Goal: Task Accomplishment & Management: Use online tool/utility

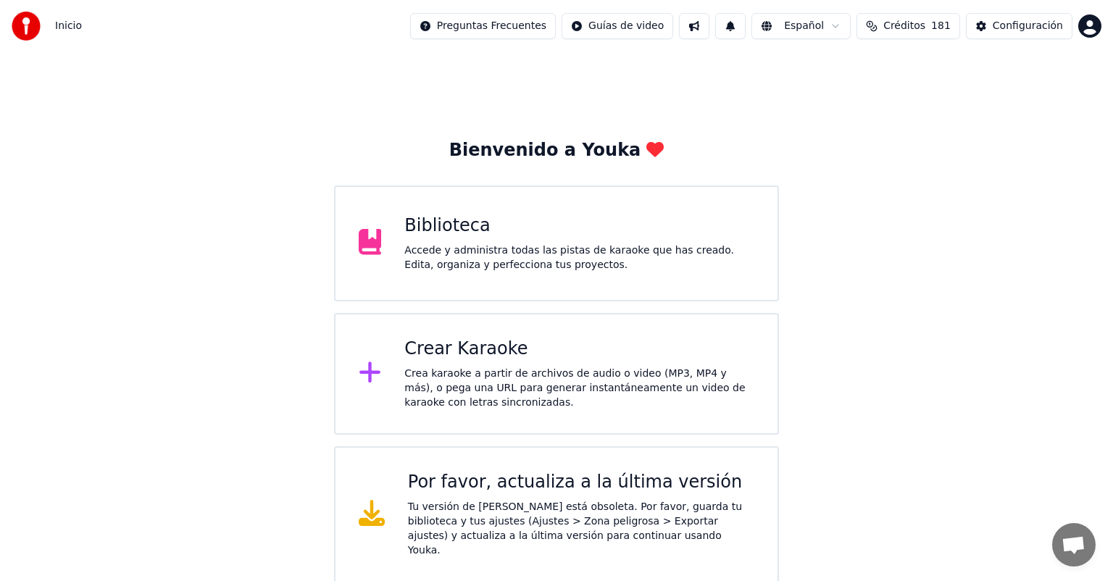
click at [570, 367] on div "Crea karaoke a partir de archivos de audio o video (MP3, MP4 y más), o pega una…" at bounding box center [579, 388] width 350 height 43
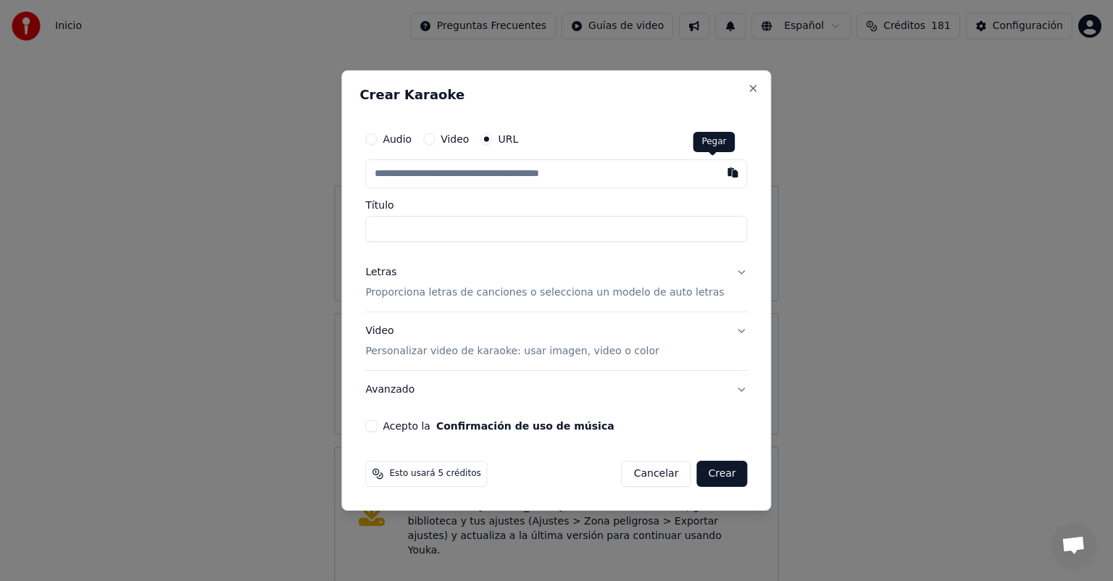
click at [719, 176] on button "button" at bounding box center [733, 172] width 29 height 26
type input "**********"
click at [497, 294] on p "Proporciona letras de canciones o selecciona un modelo de auto letras" at bounding box center [544, 293] width 359 height 14
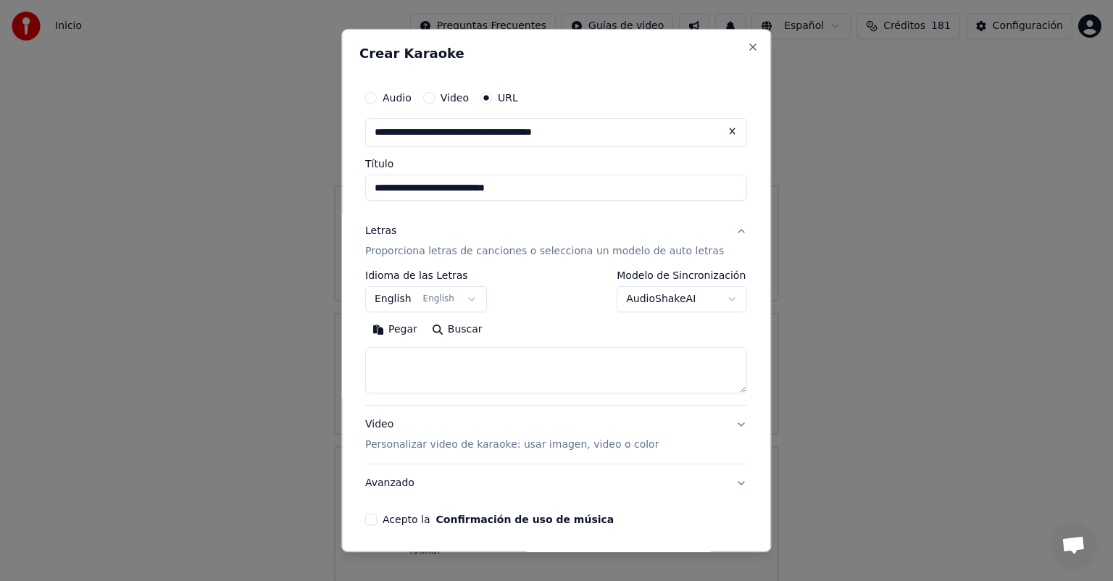
click at [407, 332] on button "Pegar" at bounding box center [394, 329] width 59 height 23
click at [377, 521] on button "Acepto la Confirmación de uso de música" at bounding box center [371, 520] width 12 height 12
type textarea "**********"
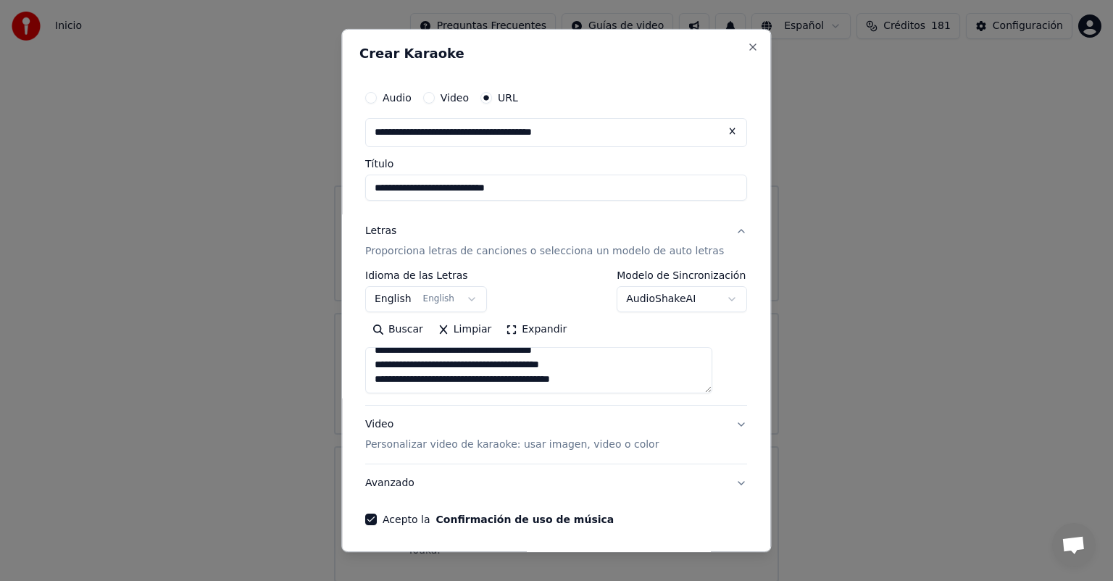
scroll to position [52, 0]
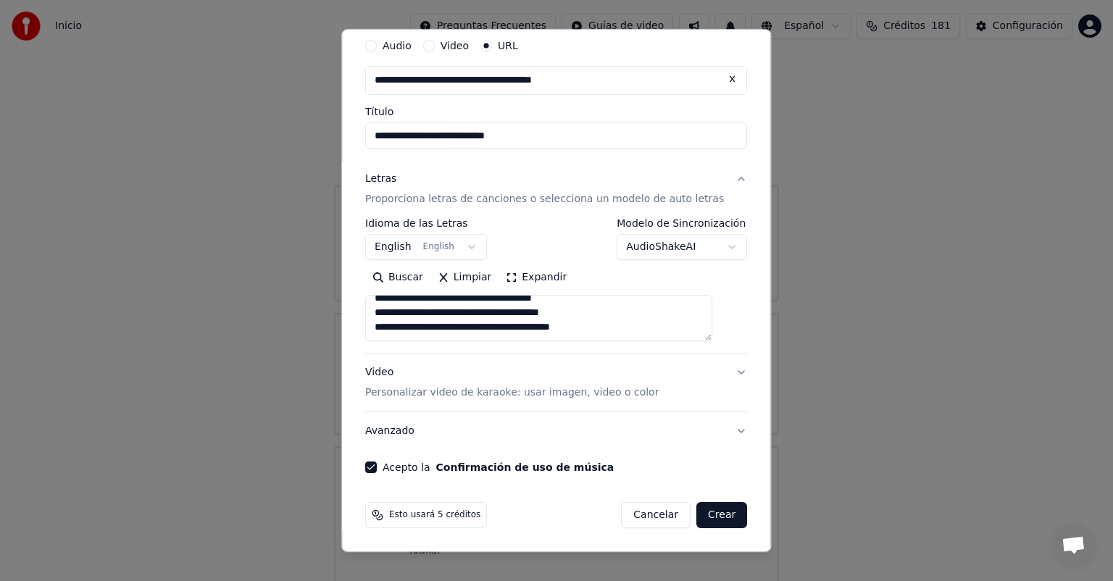
click at [704, 511] on button "Crear" at bounding box center [721, 515] width 51 height 26
select select "**"
type textarea "**********"
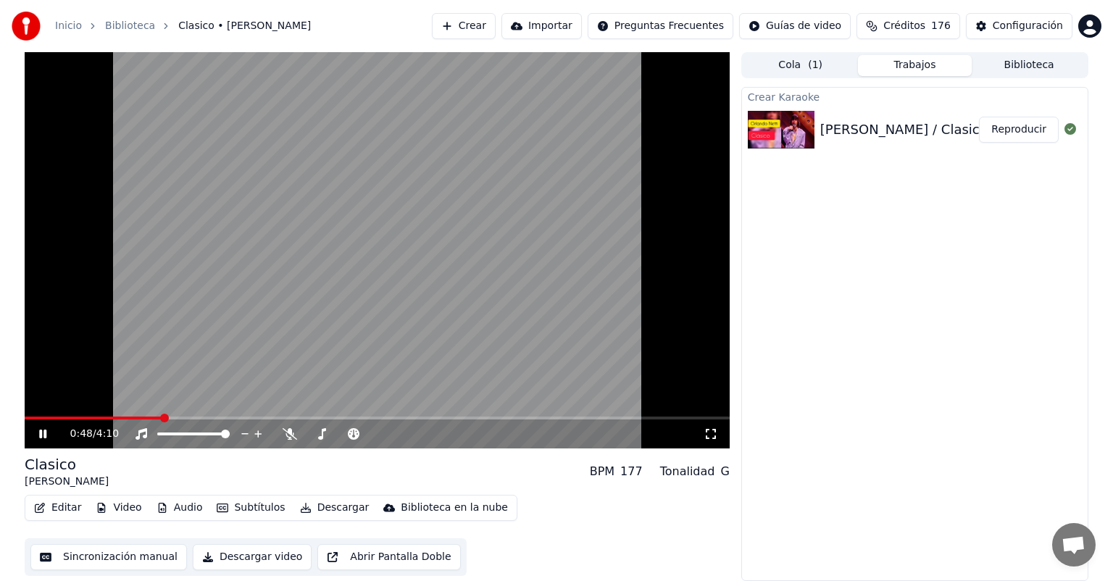
click at [544, 192] on video at bounding box center [377, 250] width 705 height 396
click at [351, 538] on div "Sincronización manual Descargar video Abrir Pantalla Doble" at bounding box center [246, 557] width 442 height 38
click at [40, 432] on icon at bounding box center [42, 434] width 9 height 10
click at [290, 436] on icon at bounding box center [290, 434] width 14 height 12
click at [442, 438] on span at bounding box center [437, 434] width 9 height 9
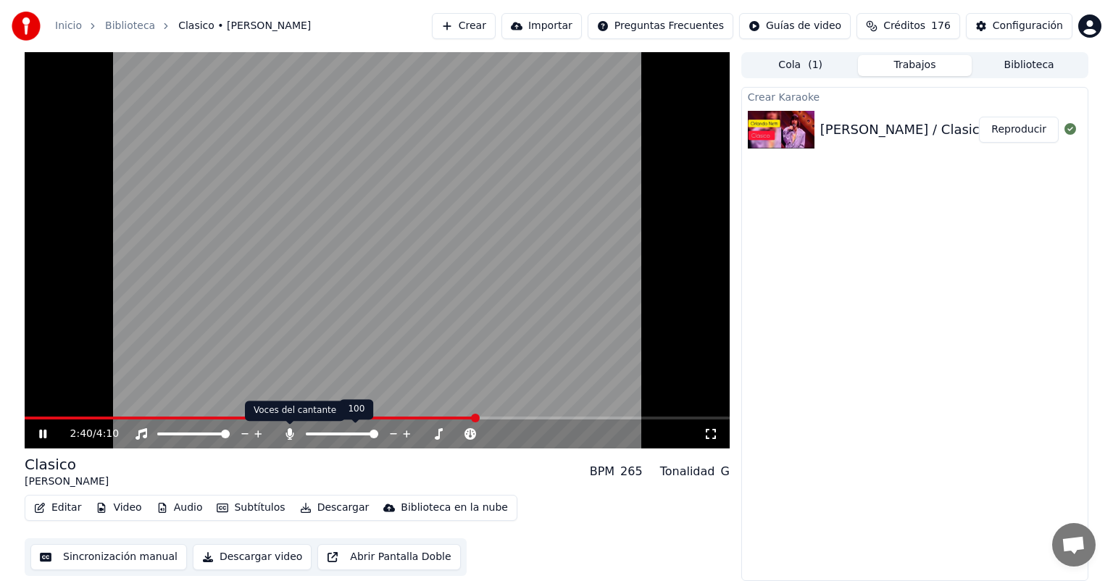
click at [288, 436] on icon at bounding box center [290, 434] width 8 height 12
click at [288, 436] on icon at bounding box center [290, 434] width 14 height 12
click at [589, 418] on span at bounding box center [307, 418] width 565 height 3
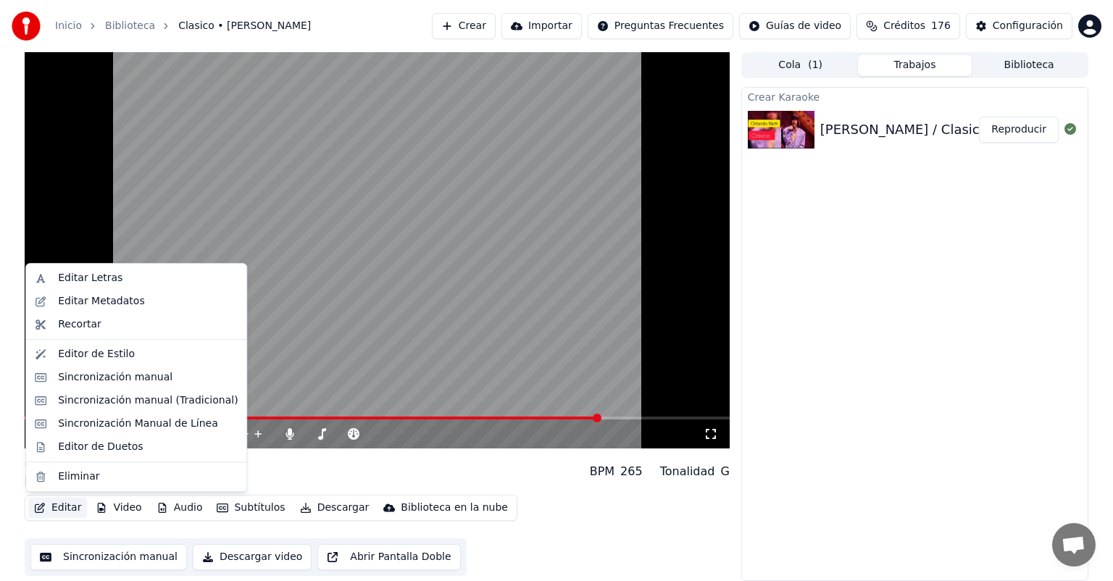
click at [46, 506] on button "Editar" at bounding box center [57, 508] width 59 height 20
click at [77, 280] on div "Editar Letras" at bounding box center [90, 278] width 64 height 14
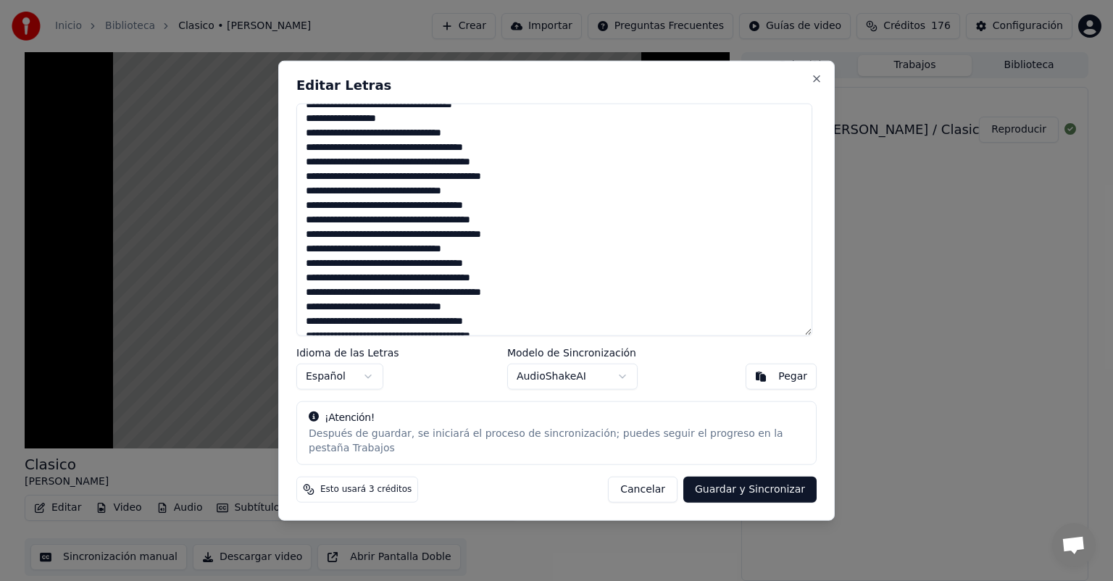
scroll to position [504, 0]
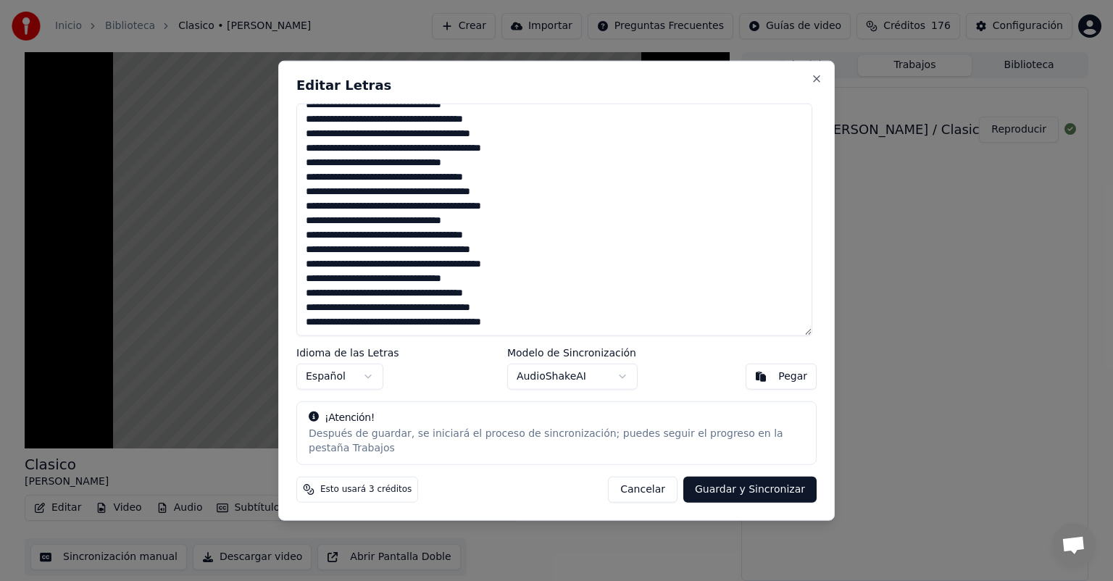
click at [309, 212] on textarea at bounding box center [554, 220] width 516 height 233
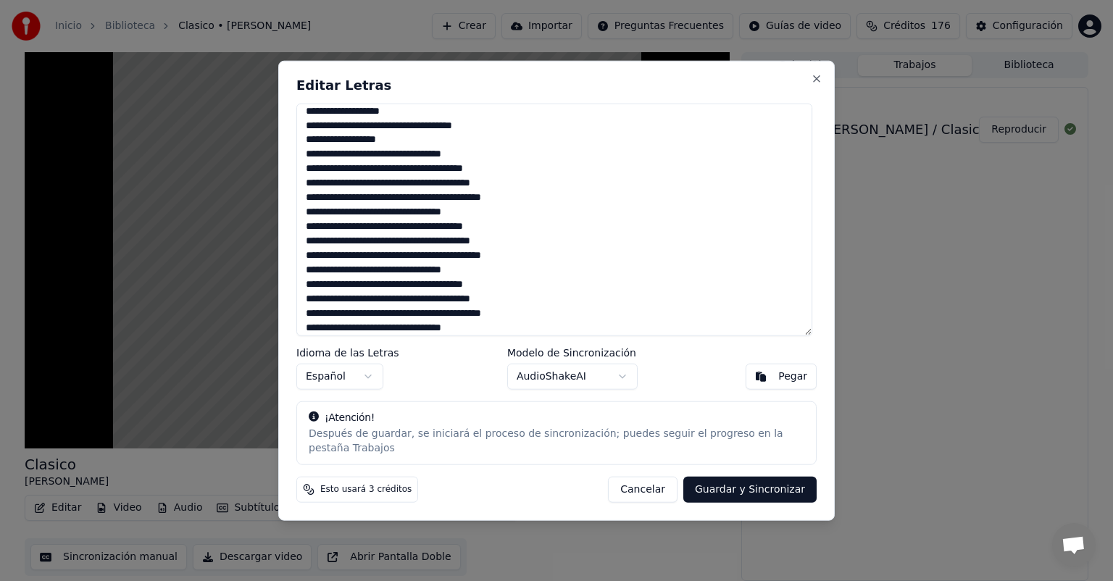
scroll to position [426, 0]
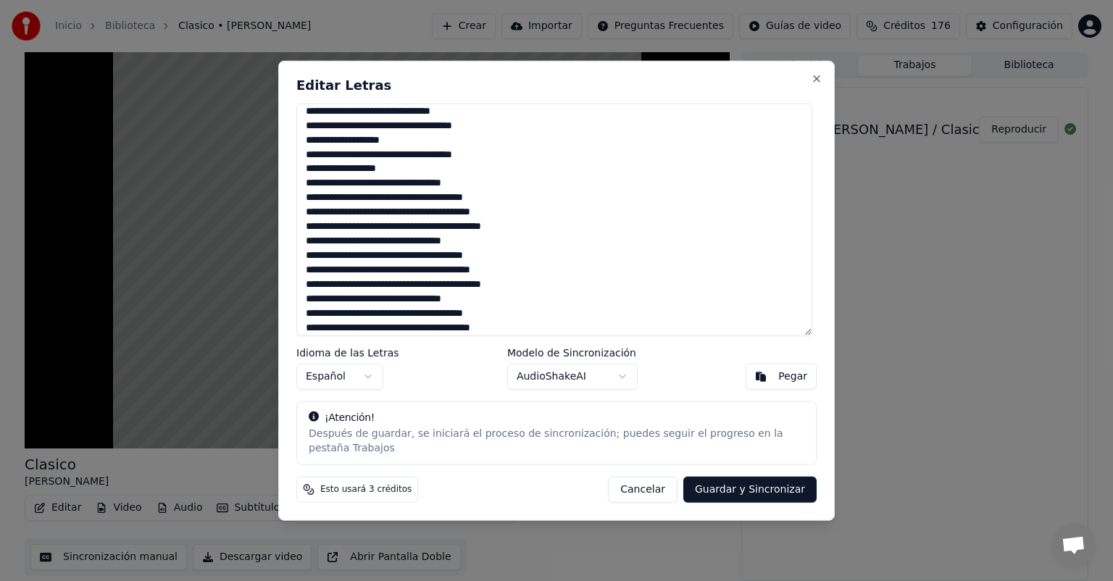
click at [636, 476] on button "Cancelar" at bounding box center [643, 489] width 70 height 26
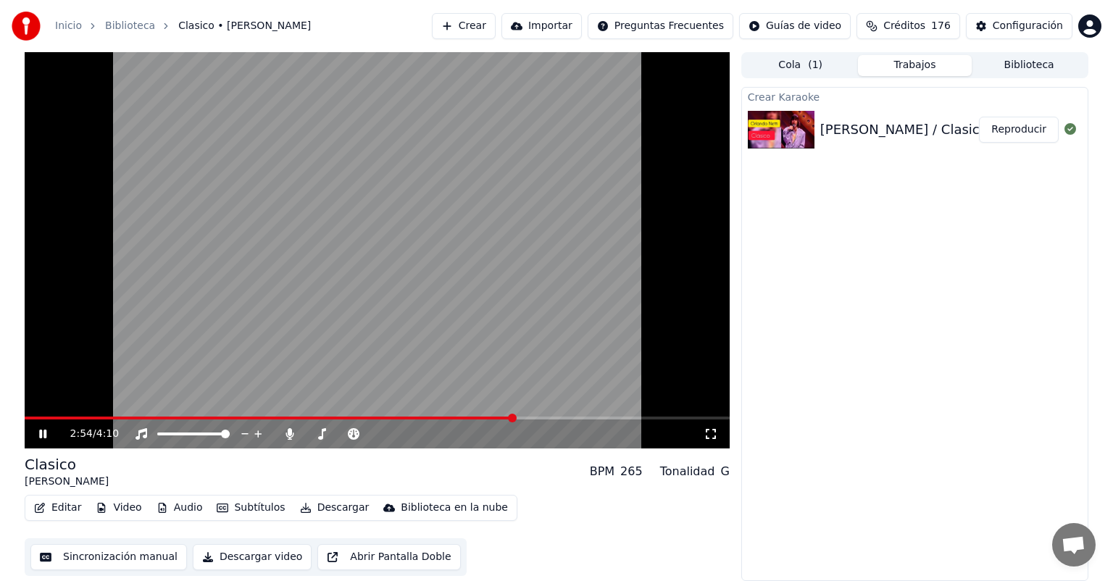
click at [514, 418] on span at bounding box center [269, 418] width 489 height 3
click at [353, 433] on icon at bounding box center [353, 434] width 14 height 12
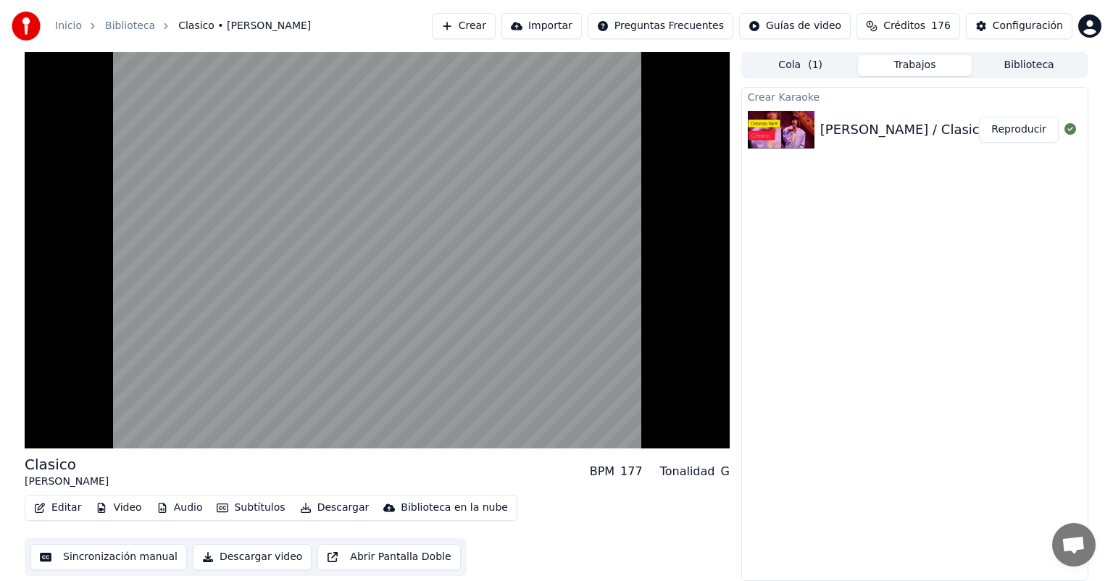
click at [52, 507] on button "Editar" at bounding box center [57, 508] width 59 height 20
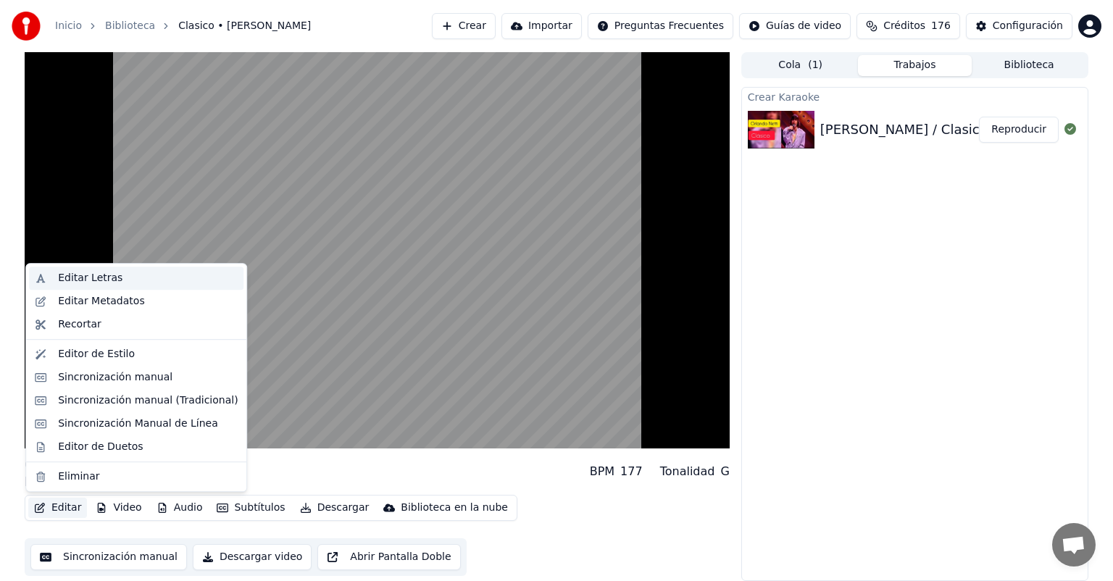
click at [113, 277] on div "Editar Letras" at bounding box center [148, 278] width 180 height 14
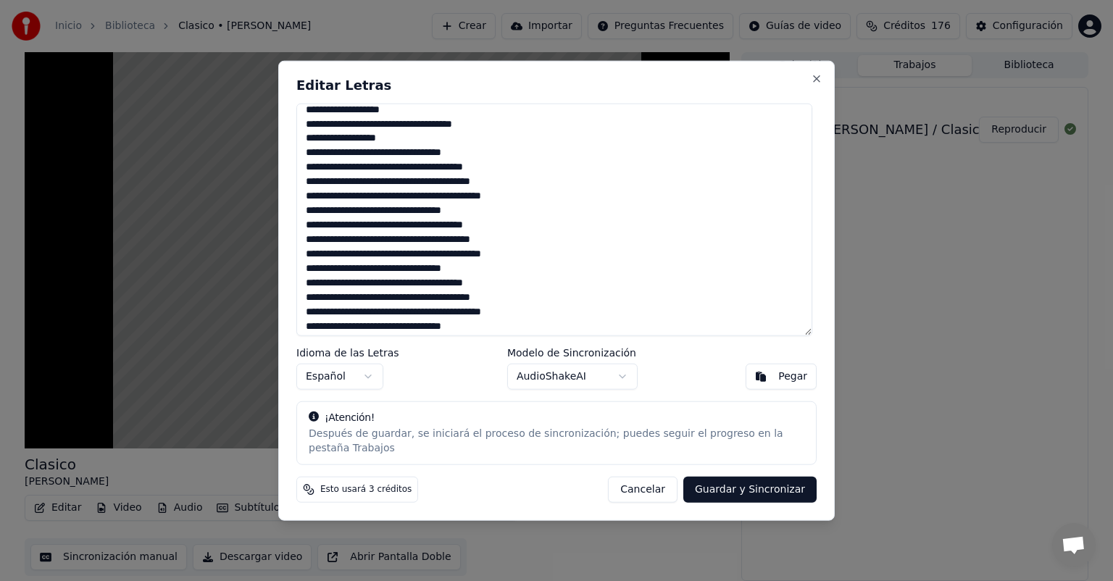
scroll to position [448, 0]
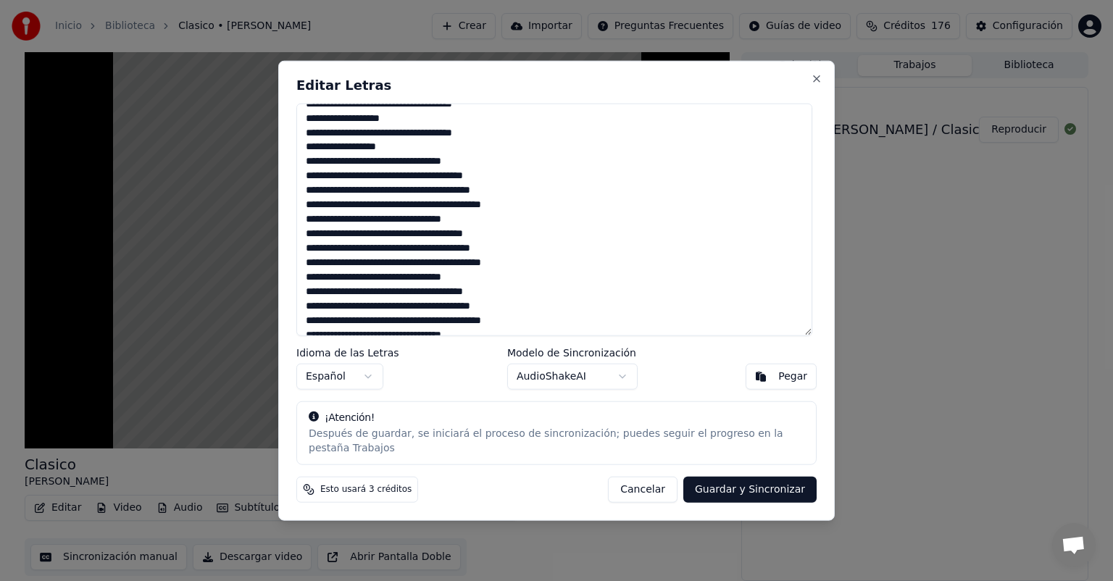
click at [473, 142] on textarea at bounding box center [554, 220] width 516 height 233
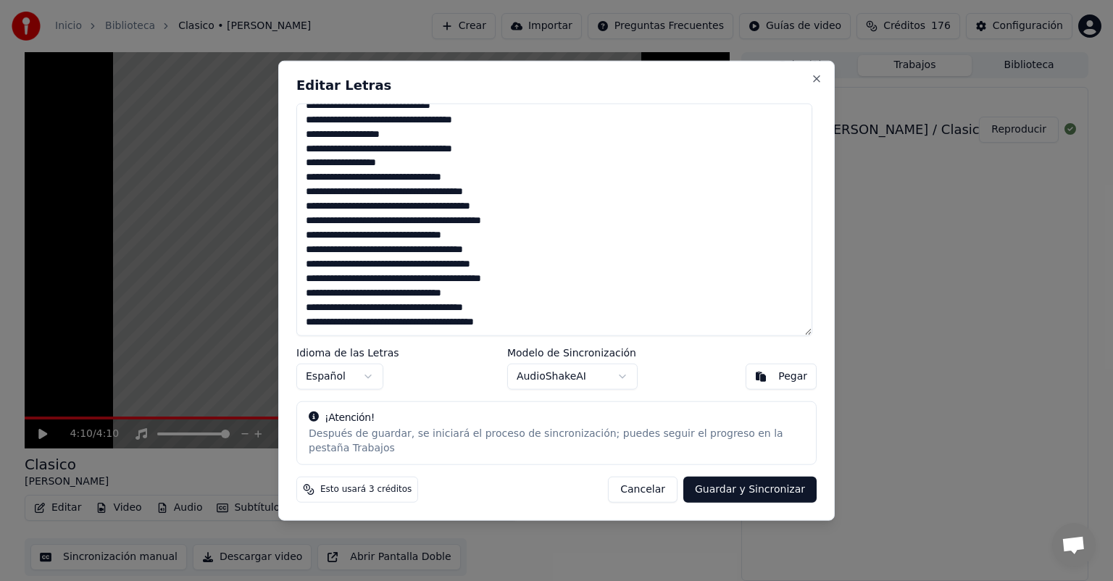
scroll to position [446, 0]
click at [768, 490] on button "Guardar y Sincronizar" at bounding box center [749, 489] width 133 height 26
type textarea "**********"
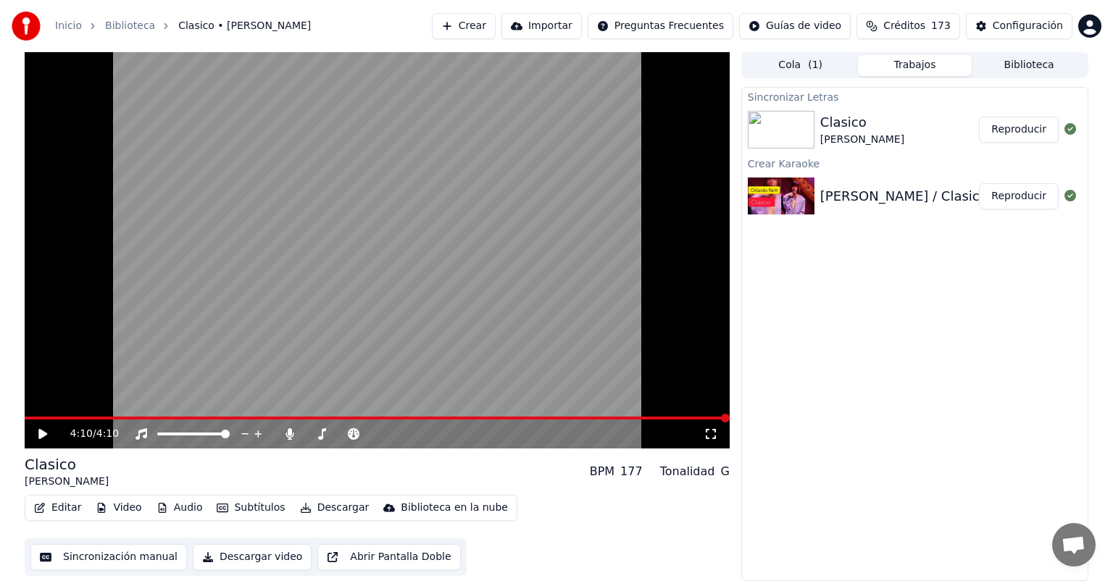
click at [580, 417] on span at bounding box center [377, 418] width 705 height 3
click at [432, 314] on video at bounding box center [377, 250] width 705 height 396
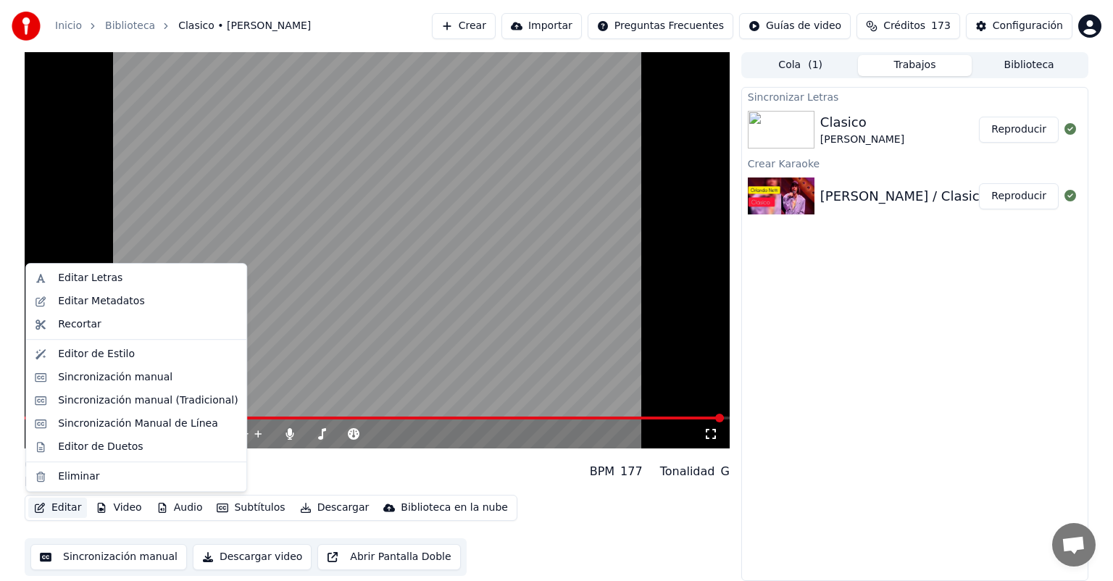
click at [60, 510] on button "Editar" at bounding box center [57, 508] width 59 height 20
click at [87, 284] on div "Editar Letras" at bounding box center [90, 278] width 64 height 14
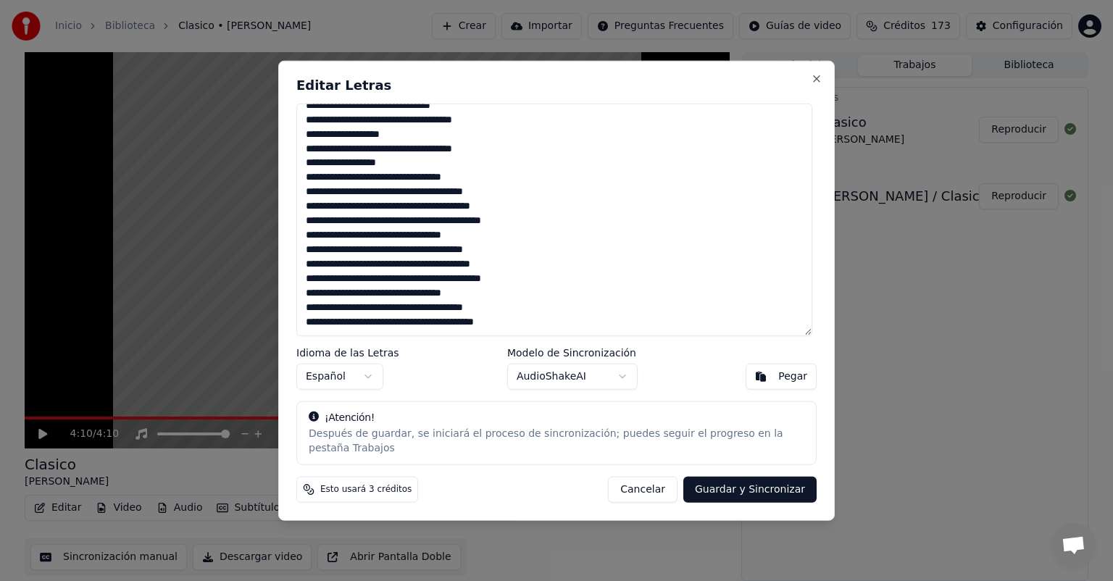
click at [372, 199] on textarea at bounding box center [554, 220] width 516 height 233
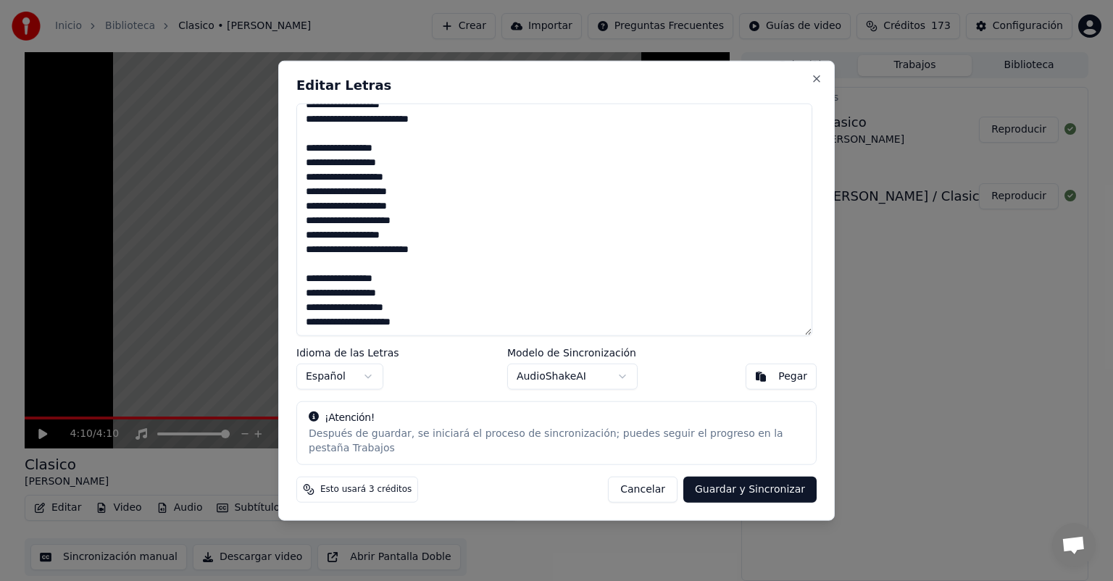
scroll to position [751, 0]
click at [783, 476] on button "Guardar y Sincronizar" at bounding box center [749, 489] width 133 height 26
type textarea "**********"
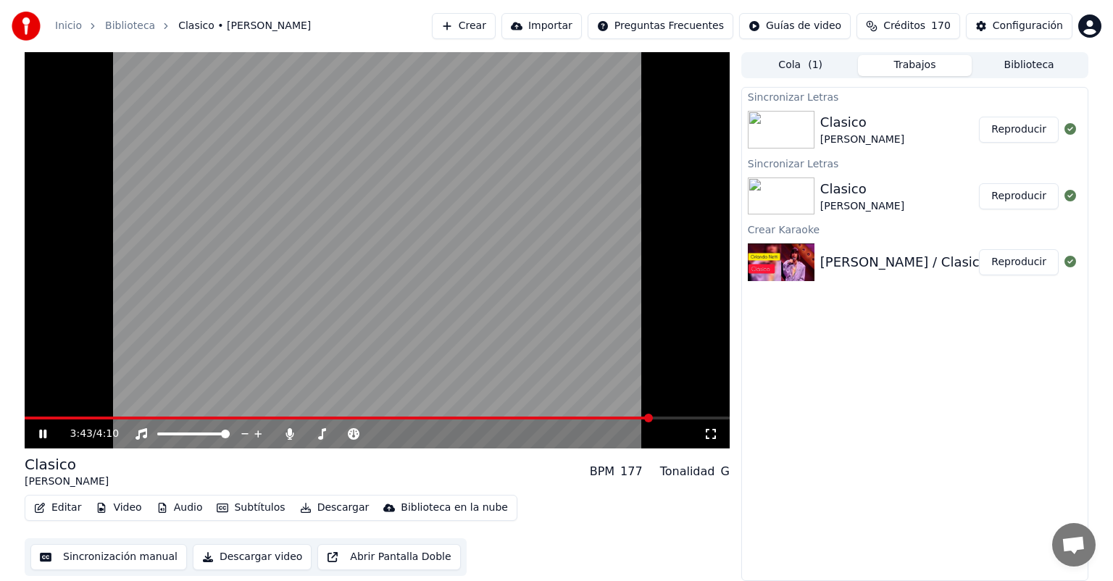
click at [651, 418] on span at bounding box center [377, 418] width 705 height 3
click at [641, 350] on video at bounding box center [377, 250] width 705 height 396
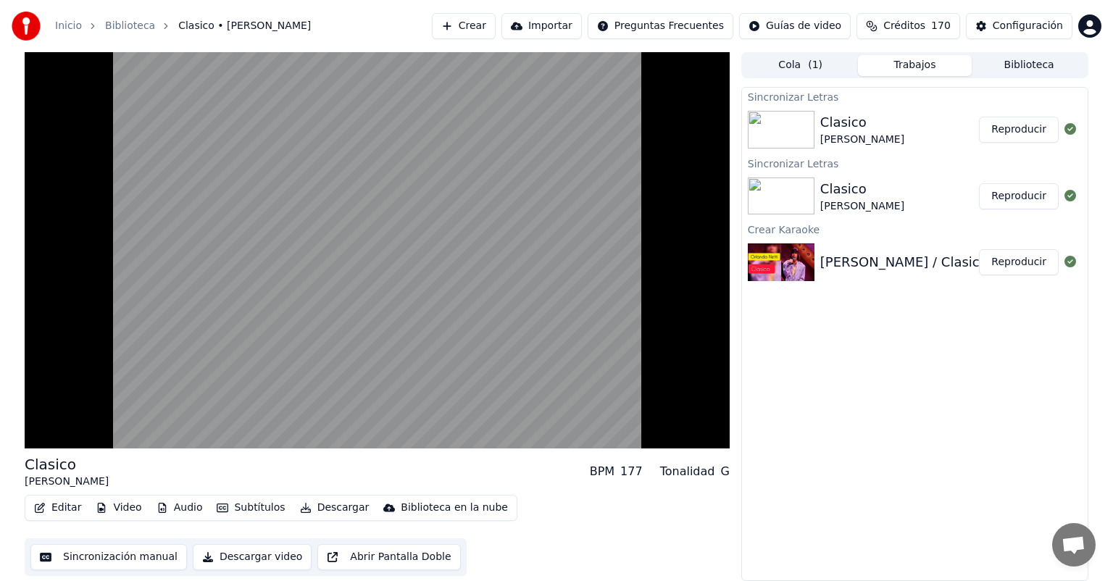
click at [641, 350] on video at bounding box center [377, 250] width 705 height 396
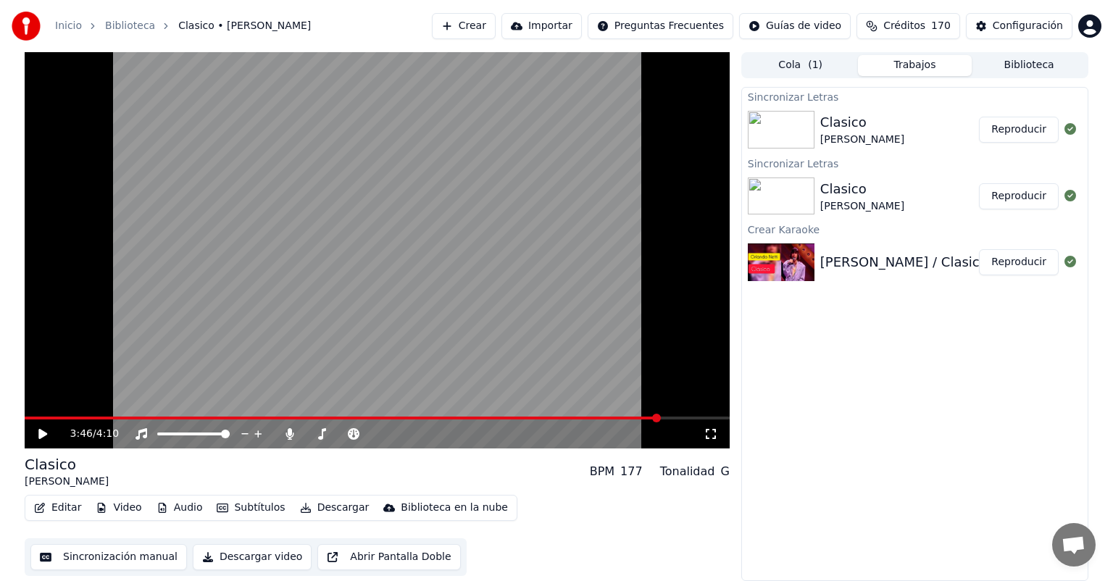
click at [641, 350] on video at bounding box center [377, 250] width 705 height 396
click at [50, 514] on button "Editar" at bounding box center [57, 508] width 59 height 20
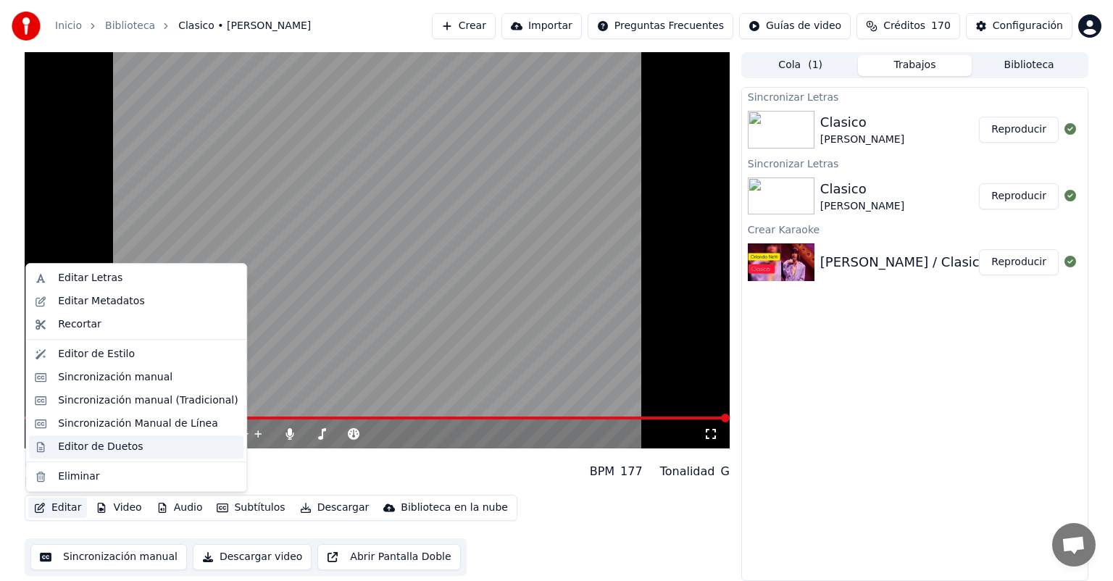
click at [81, 442] on div "Editor de Duetos" at bounding box center [100, 447] width 85 height 14
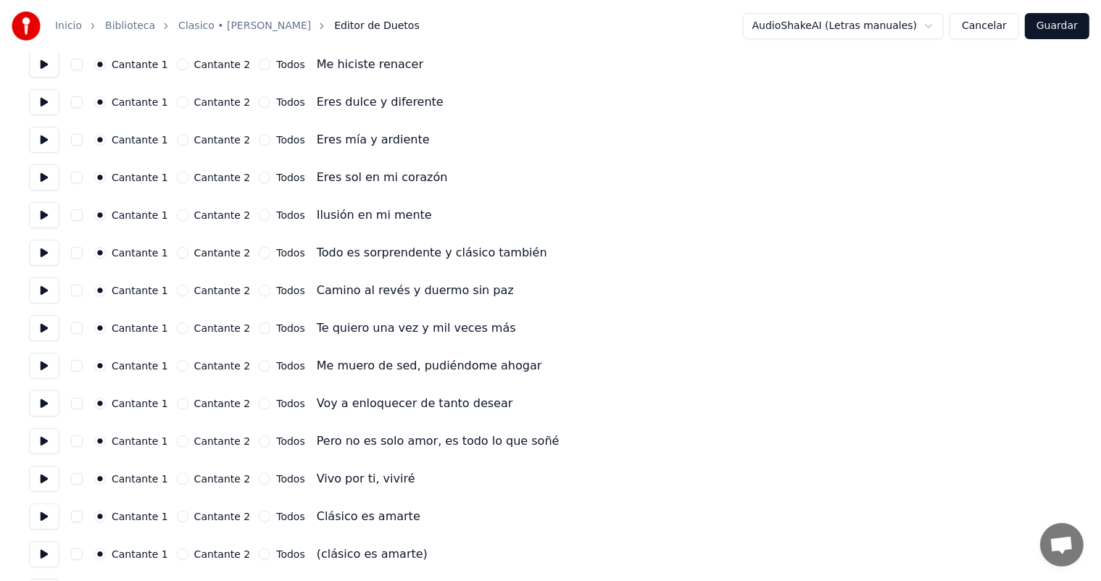
scroll to position [468, 0]
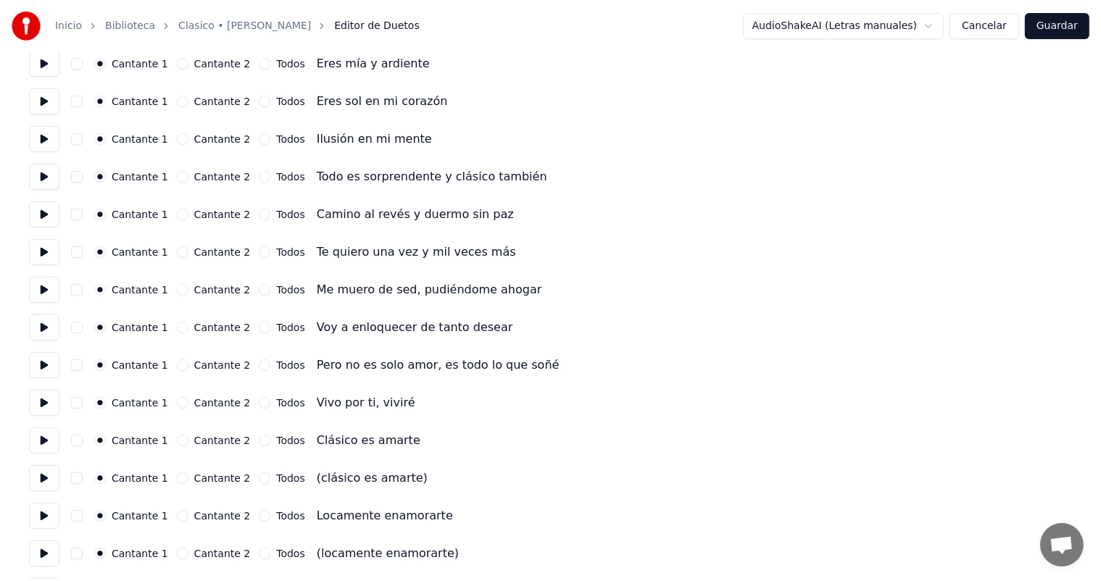
click at [259, 483] on div "Todos" at bounding box center [282, 478] width 46 height 12
click at [41, 484] on button at bounding box center [44, 478] width 30 height 26
click at [259, 478] on button "Todos" at bounding box center [265, 478] width 12 height 12
click at [259, 552] on button "Todos" at bounding box center [265, 554] width 12 height 12
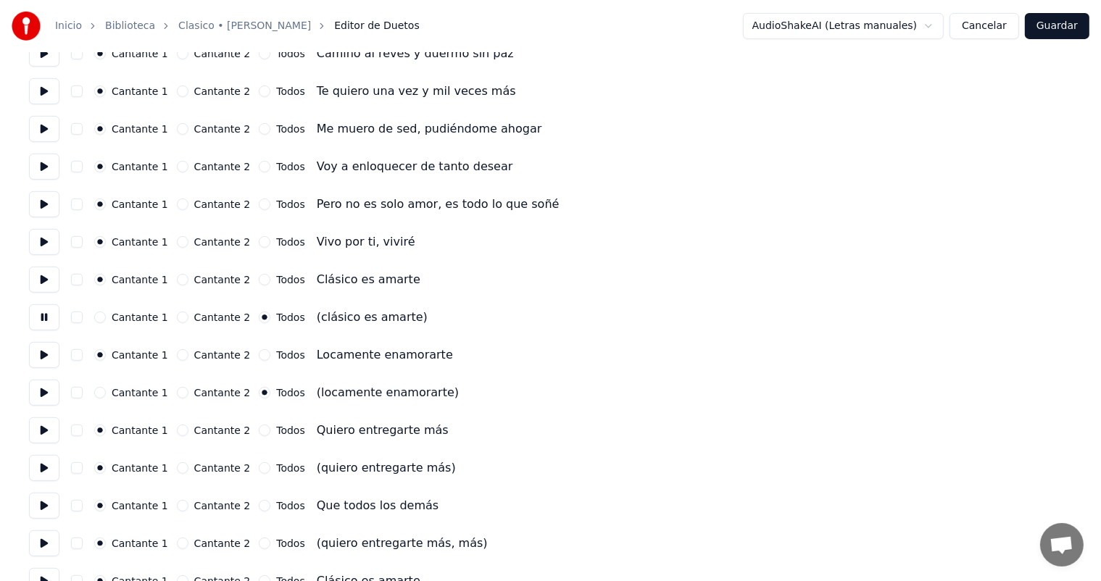
scroll to position [633, 0]
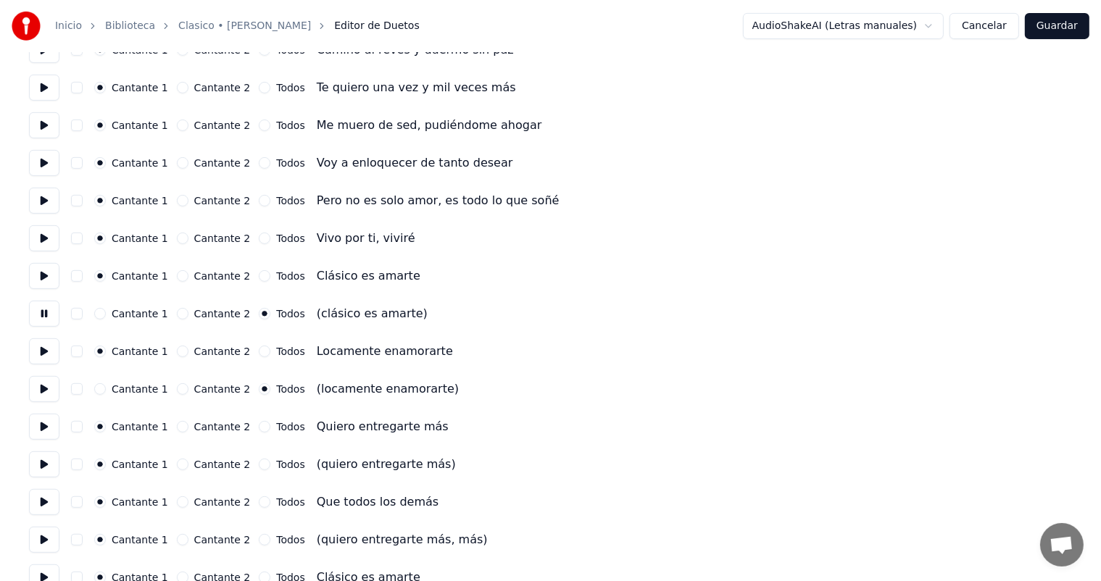
click at [259, 464] on button "Todos" at bounding box center [265, 465] width 12 height 12
click at [259, 539] on button "Todos" at bounding box center [265, 540] width 12 height 12
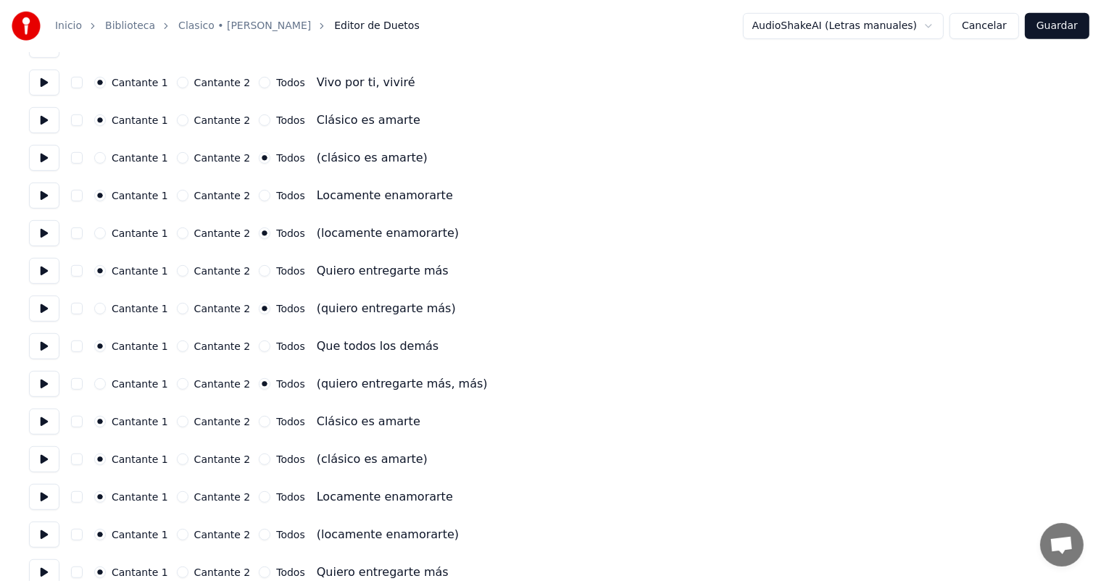
scroll to position [804, 0]
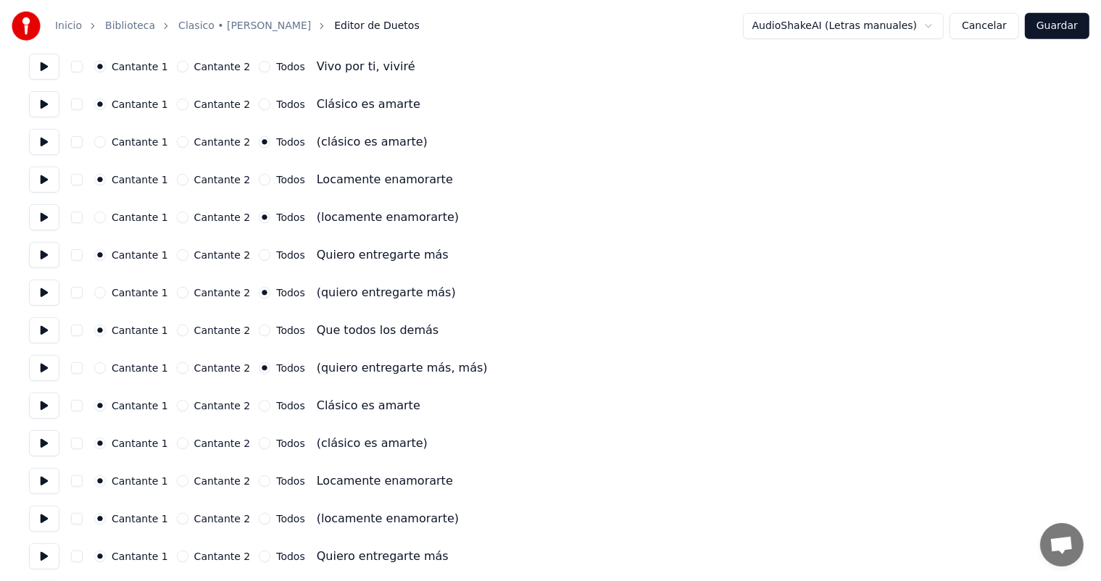
click at [259, 445] on button "Todos" at bounding box center [265, 444] width 12 height 12
click at [259, 518] on button "Todos" at bounding box center [265, 519] width 12 height 12
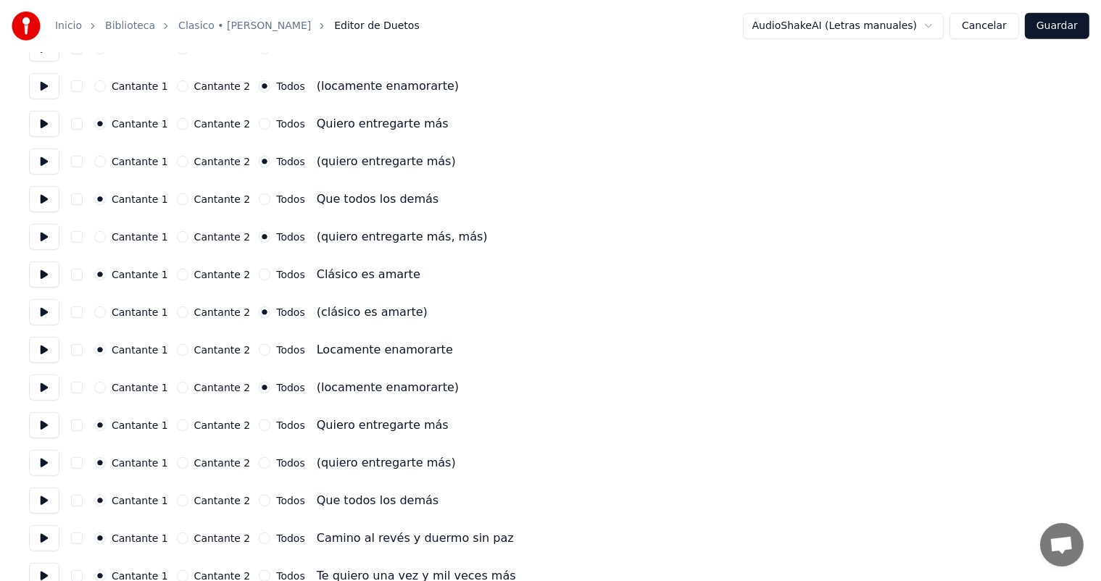
scroll to position [948, 0]
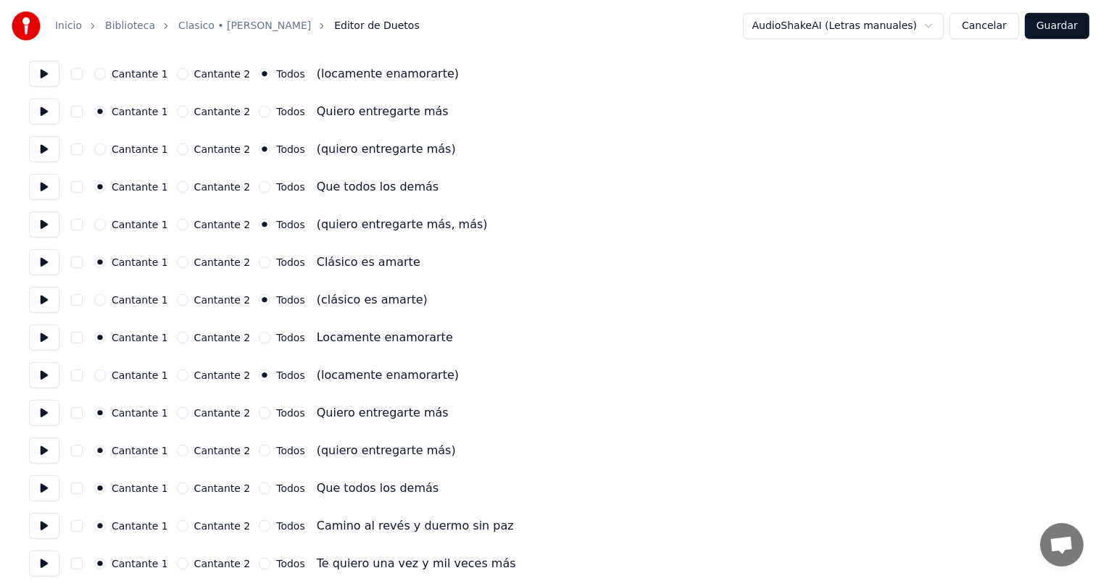
click at [259, 451] on button "Todos" at bounding box center [265, 451] width 12 height 12
click at [259, 524] on button "Todos" at bounding box center [265, 526] width 12 height 12
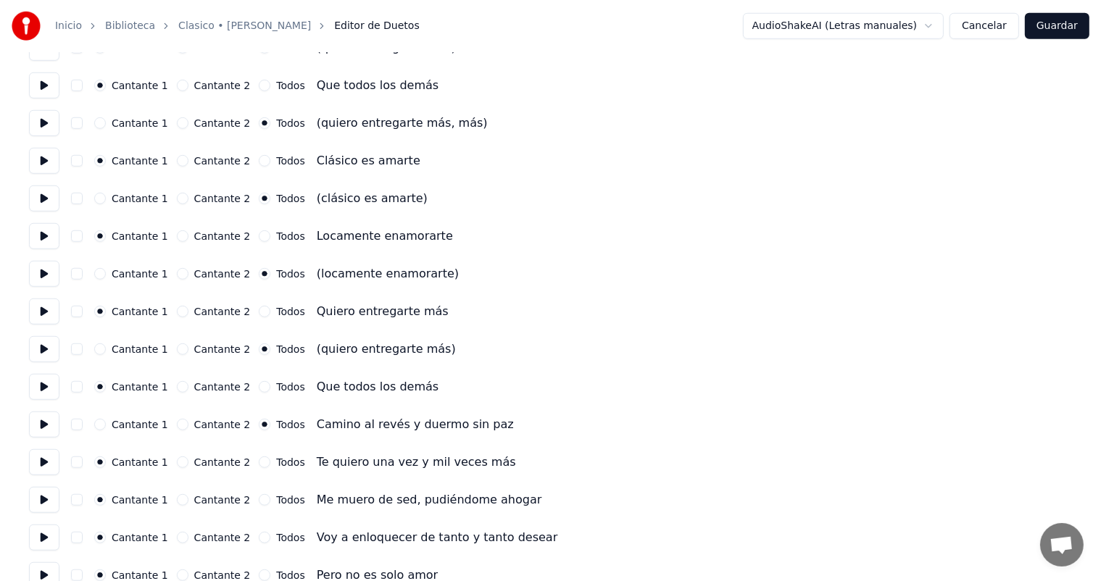
scroll to position [1067, 0]
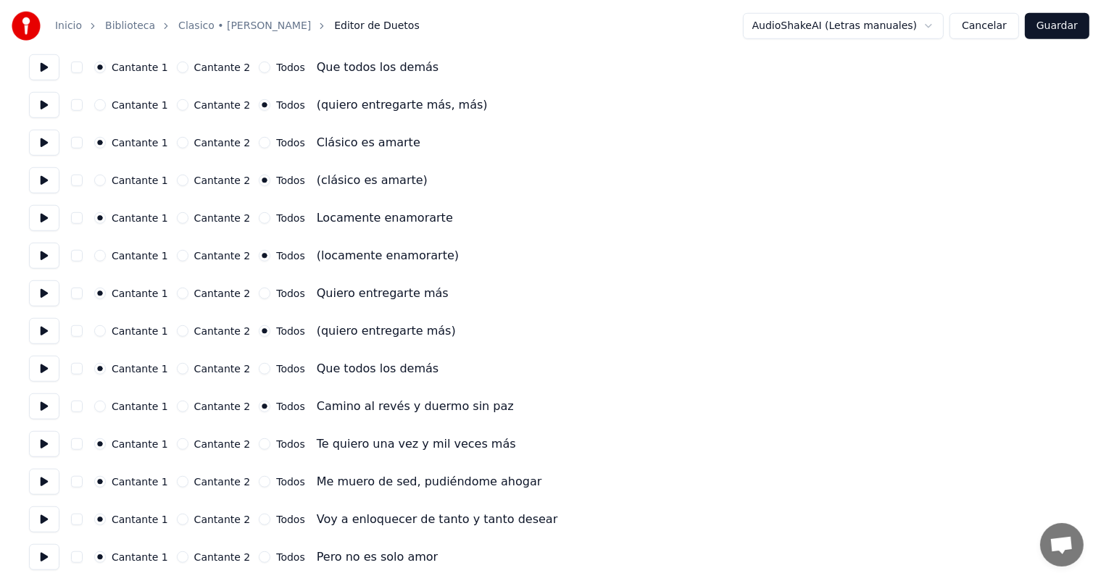
click at [106, 405] on button "Cantante 1" at bounding box center [100, 407] width 12 height 12
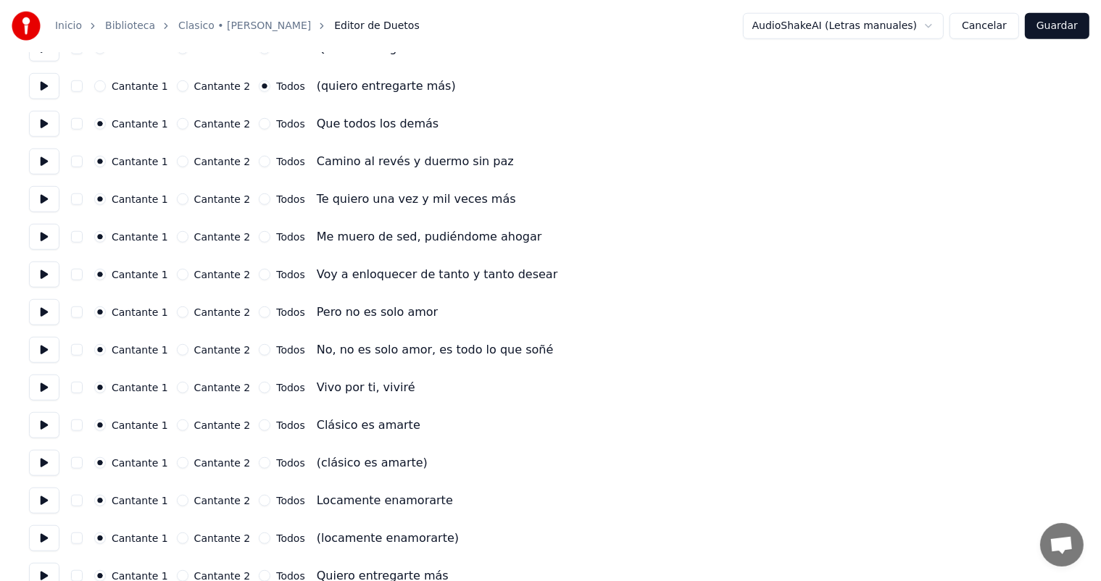
scroll to position [1317, 0]
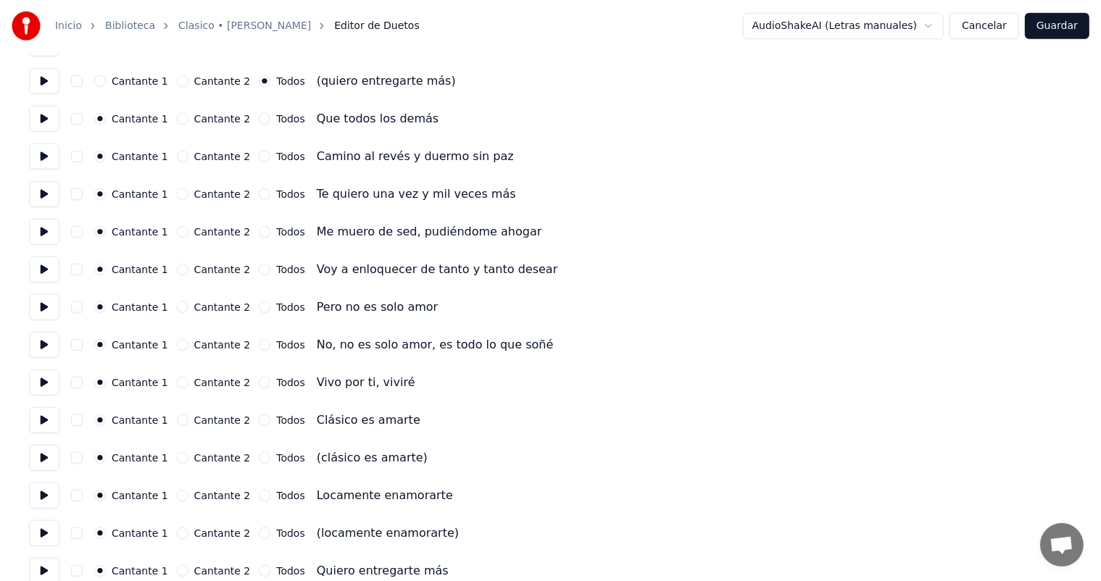
click at [259, 457] on button "Todos" at bounding box center [265, 458] width 12 height 12
click at [259, 496] on button "Todos" at bounding box center [265, 496] width 12 height 12
click at [259, 499] on button "Todos" at bounding box center [265, 496] width 12 height 12
click at [130, 499] on label "Cantante 1" at bounding box center [140, 496] width 57 height 10
click at [106, 499] on button "Cantante 1" at bounding box center [100, 496] width 12 height 12
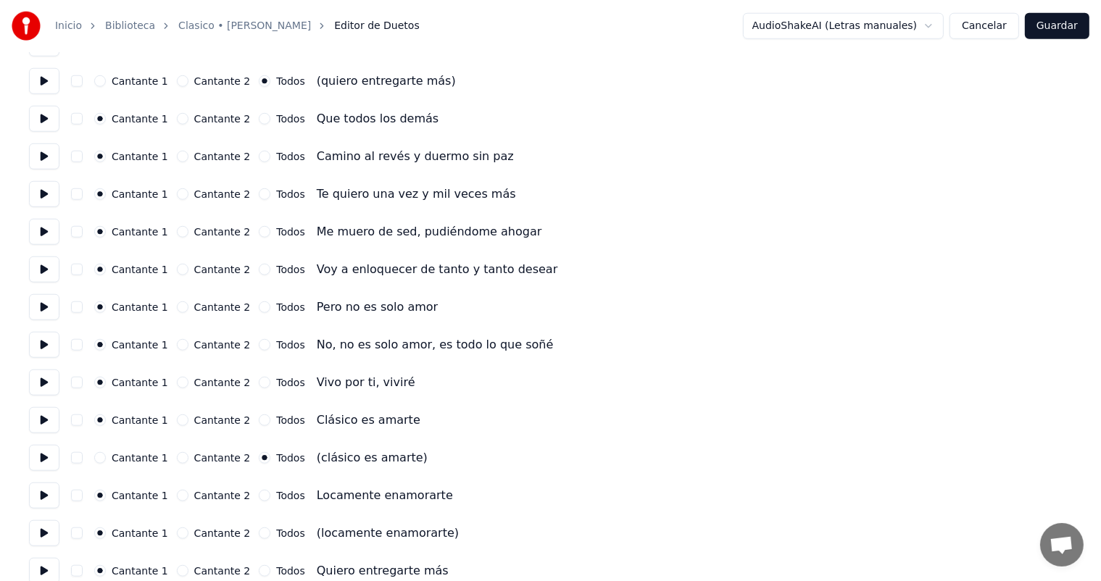
click at [103, 495] on circle "button" at bounding box center [100, 495] width 5 height 5
click at [259, 533] on button "Todos" at bounding box center [265, 534] width 12 height 12
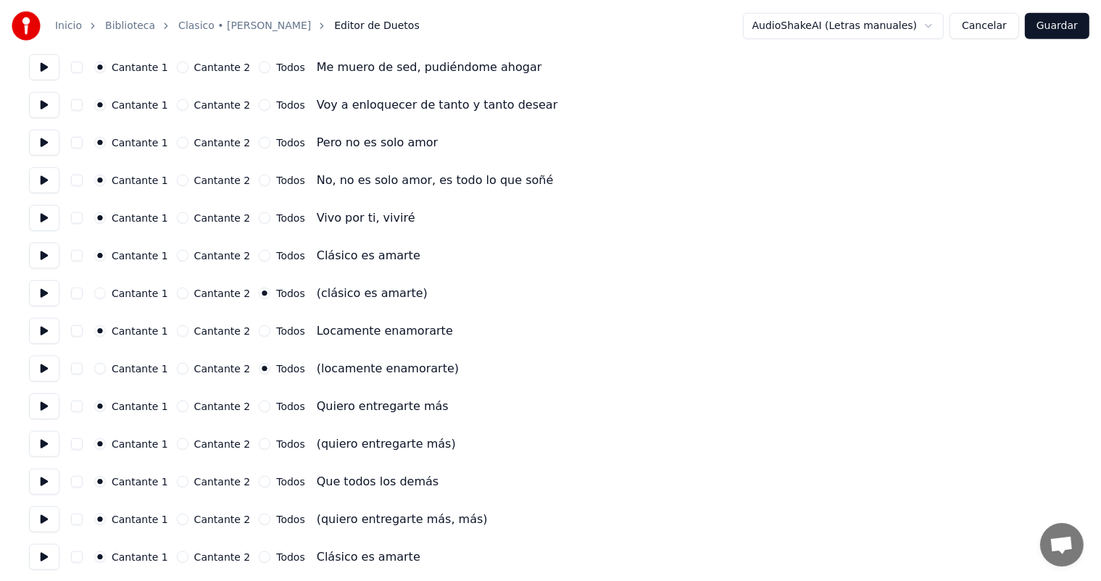
scroll to position [1499, 0]
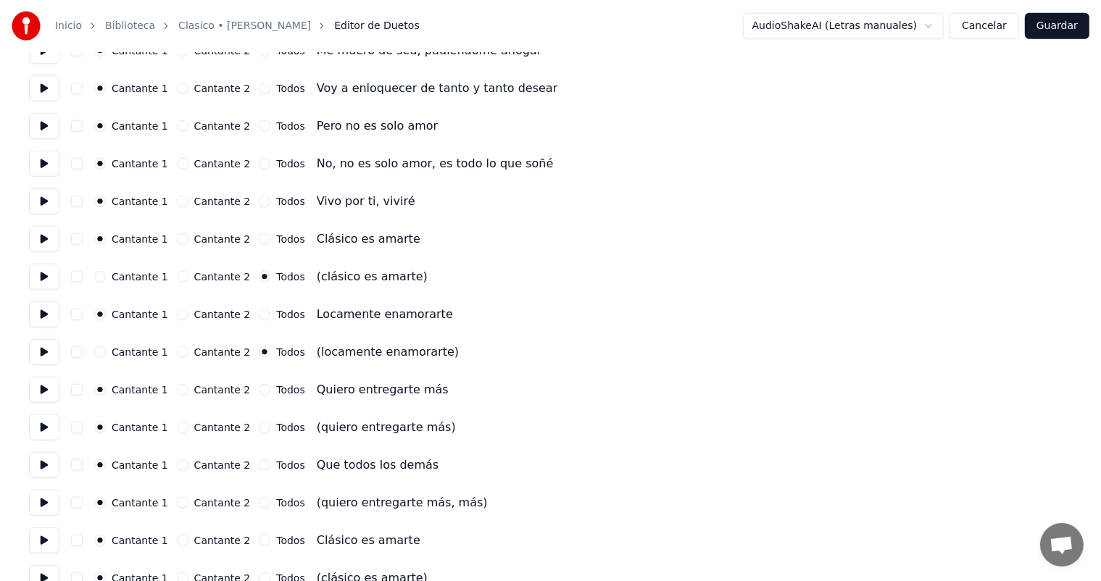
click at [259, 428] on button "Todos" at bounding box center [265, 428] width 12 height 12
click at [260, 504] on button "Todos" at bounding box center [265, 503] width 12 height 12
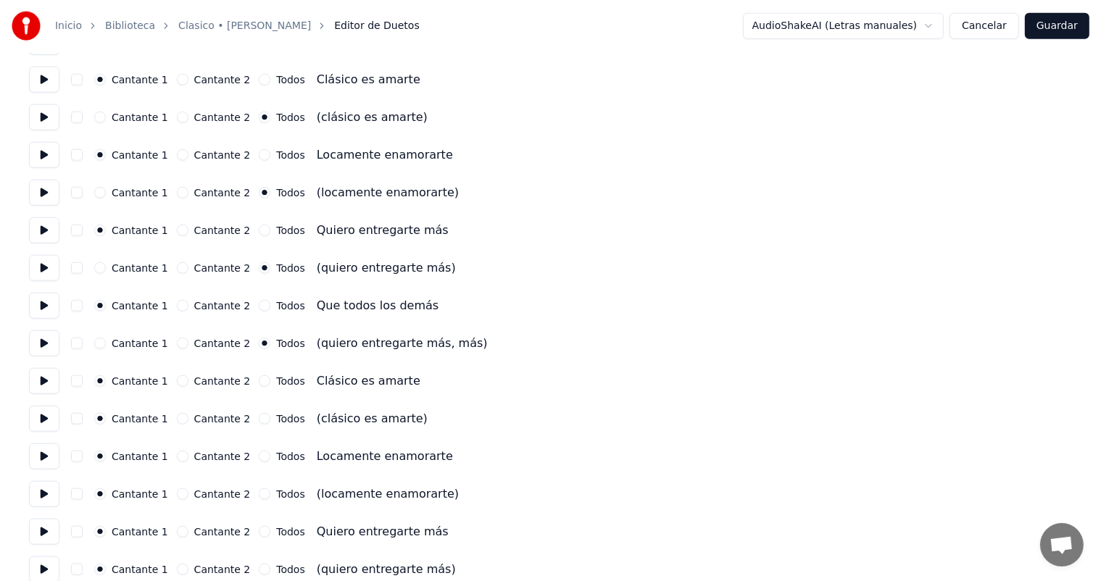
scroll to position [1662, 0]
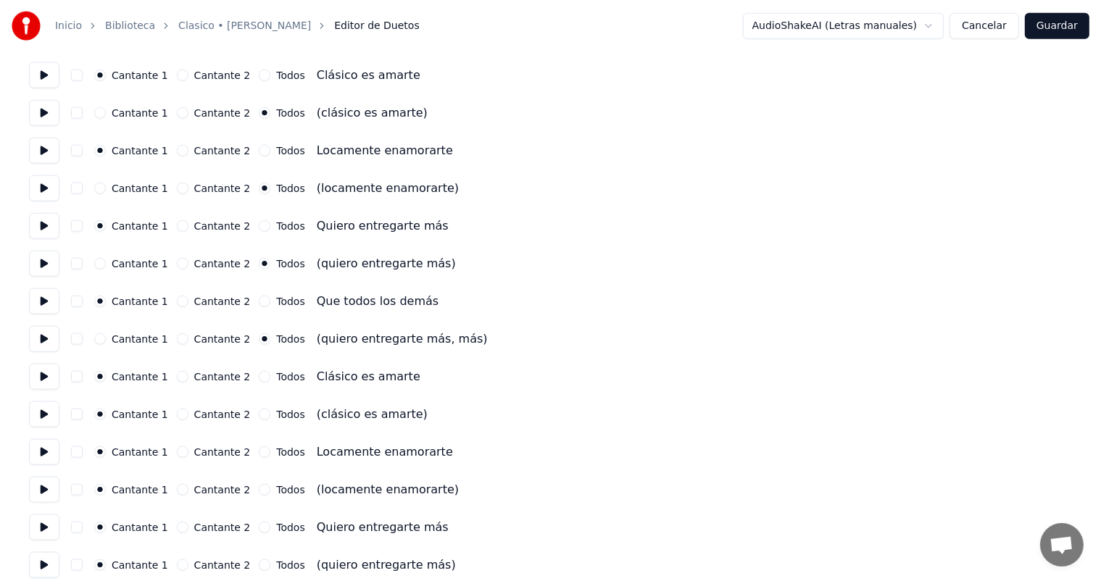
click at [259, 414] on button "Todos" at bounding box center [265, 415] width 12 height 12
click at [259, 488] on button "Todos" at bounding box center [265, 490] width 12 height 12
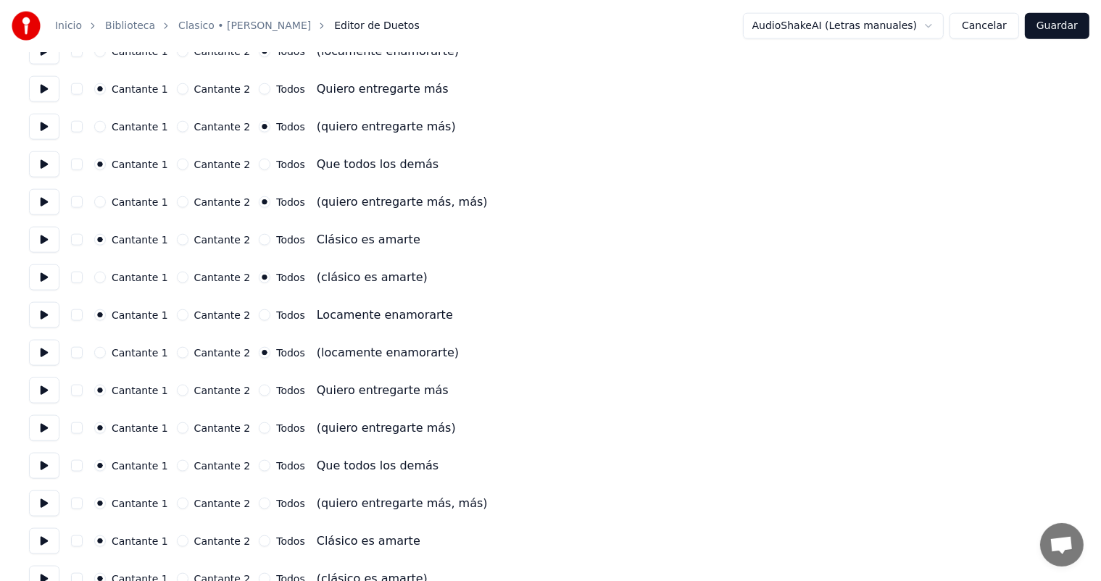
scroll to position [1813, 0]
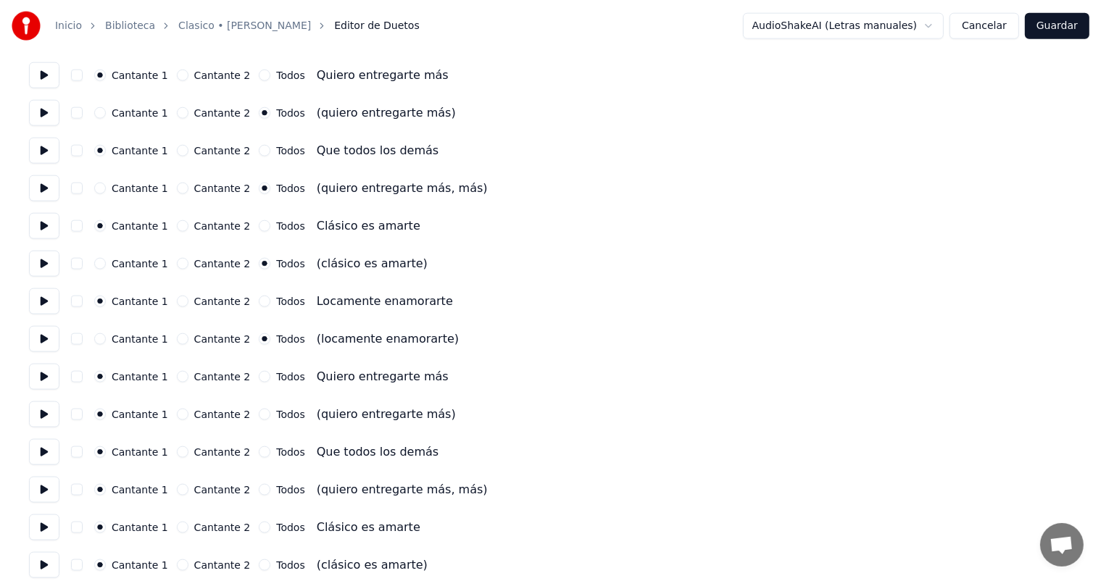
click at [259, 414] on button "Todos" at bounding box center [265, 415] width 12 height 12
click at [259, 488] on button "Todos" at bounding box center [265, 490] width 12 height 12
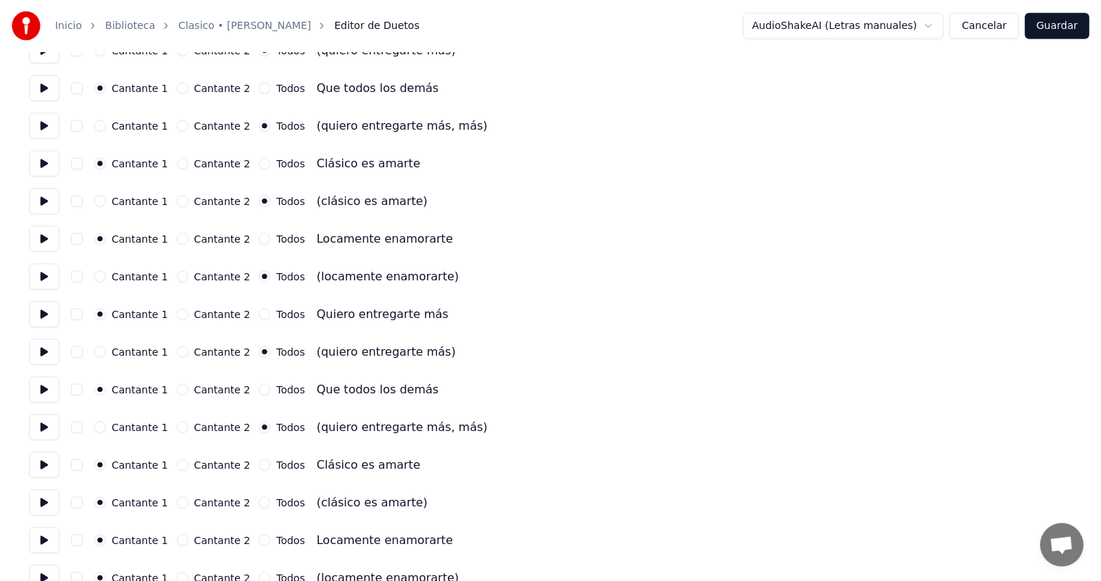
scroll to position [1900, 0]
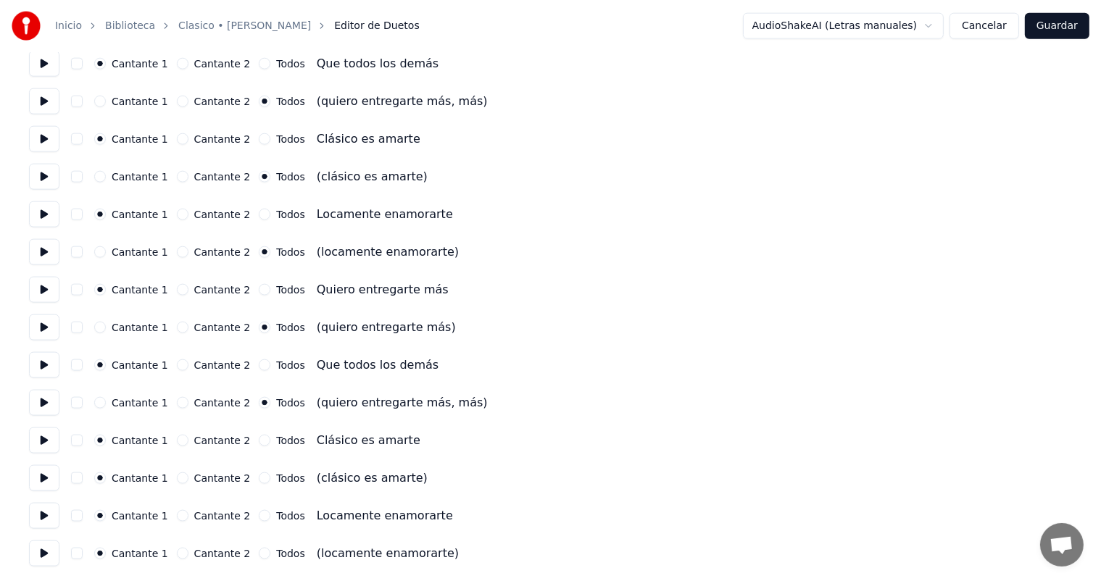
click at [259, 478] on button "Todos" at bounding box center [265, 478] width 12 height 12
click at [259, 551] on button "Todos" at bounding box center [265, 554] width 12 height 12
click at [1045, 37] on button "Guardar" at bounding box center [1057, 26] width 64 height 26
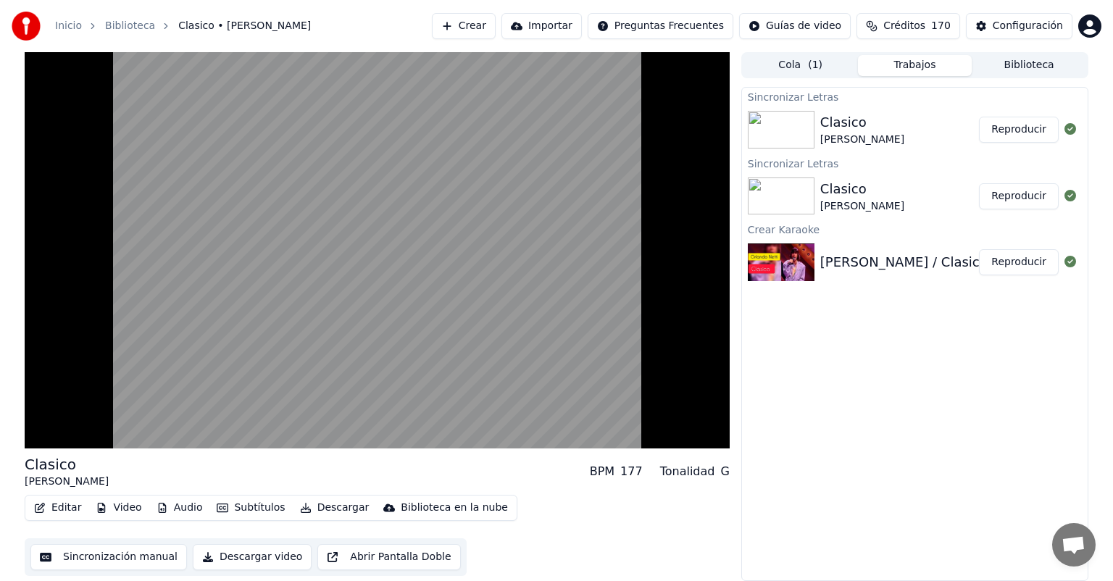
click at [1023, 122] on button "Reproducir" at bounding box center [1019, 130] width 80 height 26
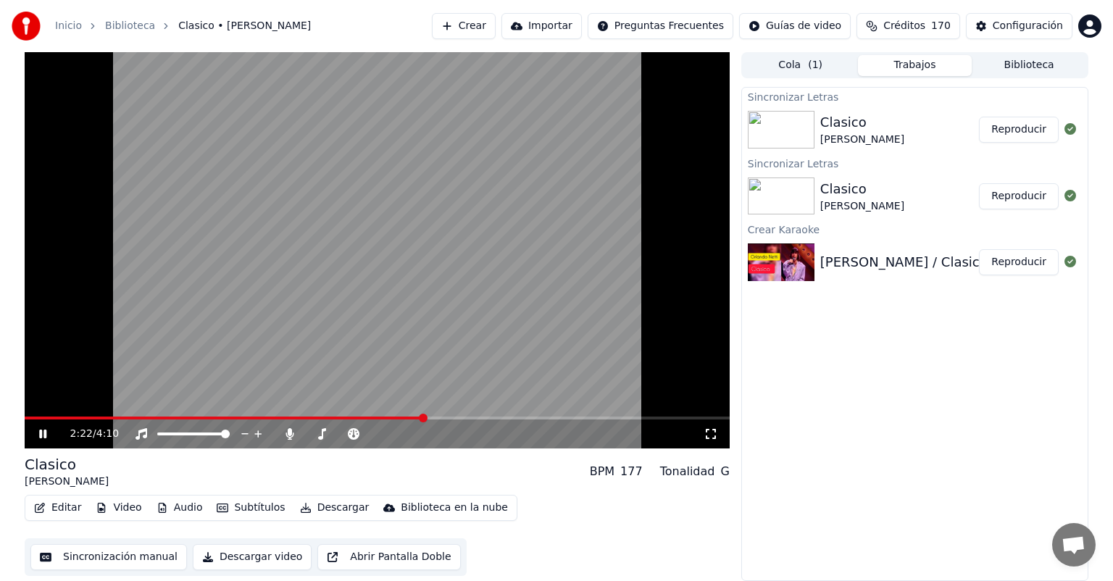
click at [422, 419] on span at bounding box center [377, 418] width 705 height 3
click at [291, 438] on icon at bounding box center [290, 434] width 14 height 12
click at [543, 416] on video at bounding box center [377, 250] width 705 height 396
click at [552, 417] on span at bounding box center [377, 418] width 705 height 3
click at [509, 284] on video at bounding box center [377, 250] width 705 height 396
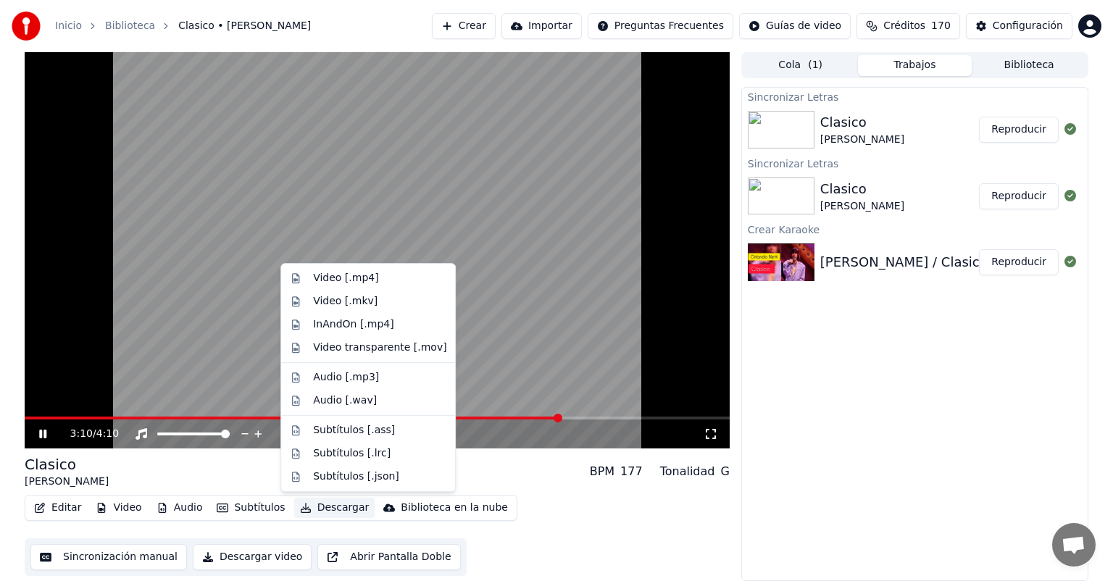
click at [316, 501] on button "Descargar" at bounding box center [334, 508] width 81 height 20
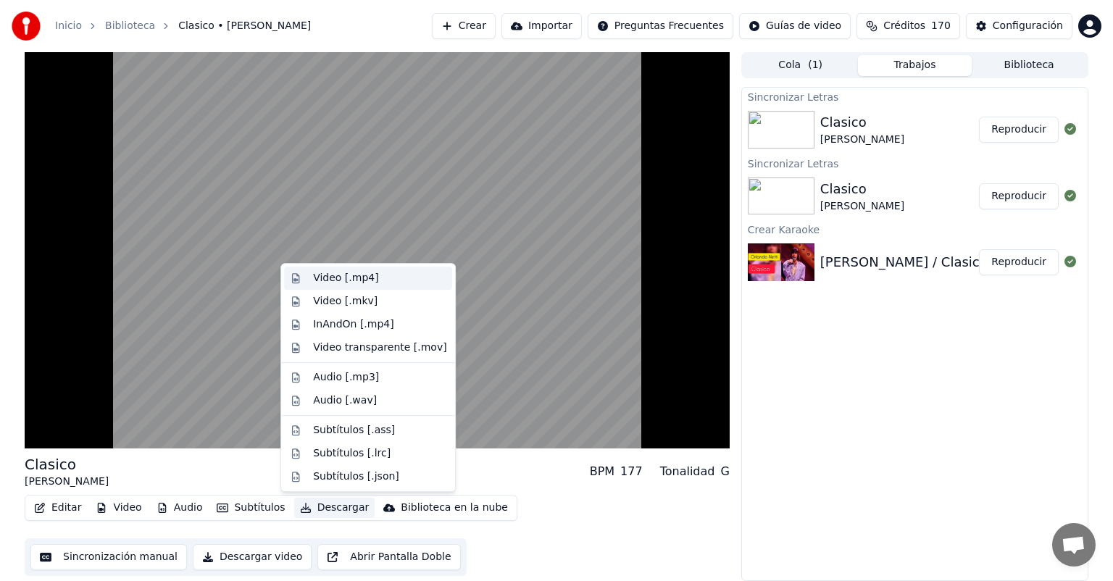
click at [334, 277] on div "Video [.mp4]" at bounding box center [345, 278] width 65 height 14
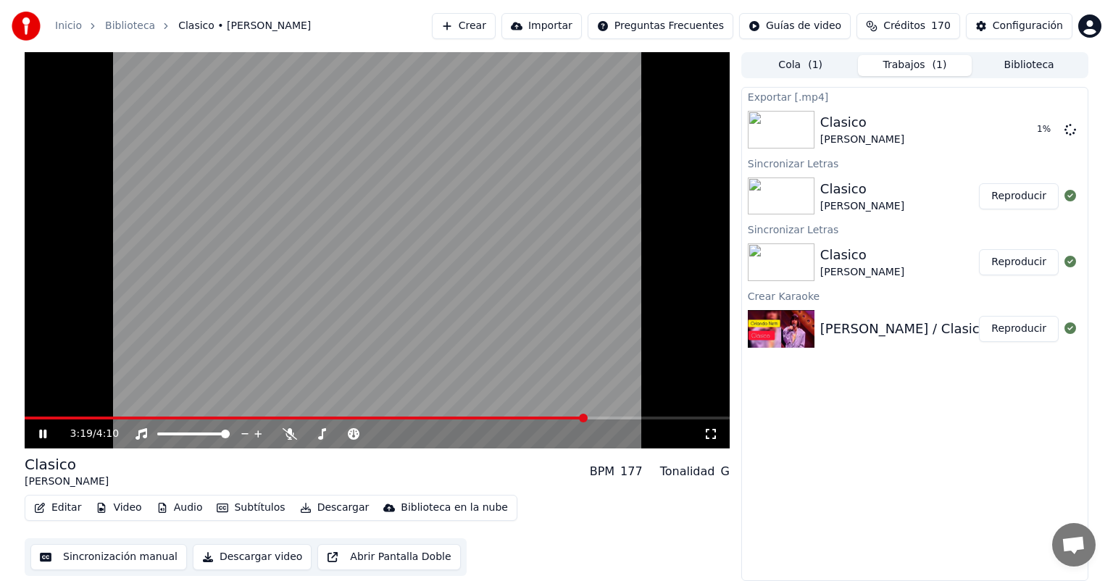
click at [46, 433] on icon at bounding box center [53, 434] width 34 height 12
click at [46, 433] on icon at bounding box center [42, 434] width 9 height 10
click at [46, 433] on icon at bounding box center [53, 434] width 34 height 12
click at [28, 102] on video at bounding box center [377, 250] width 705 height 396
click at [46, 438] on icon at bounding box center [53, 434] width 34 height 12
